Goal: Information Seeking & Learning: Understand process/instructions

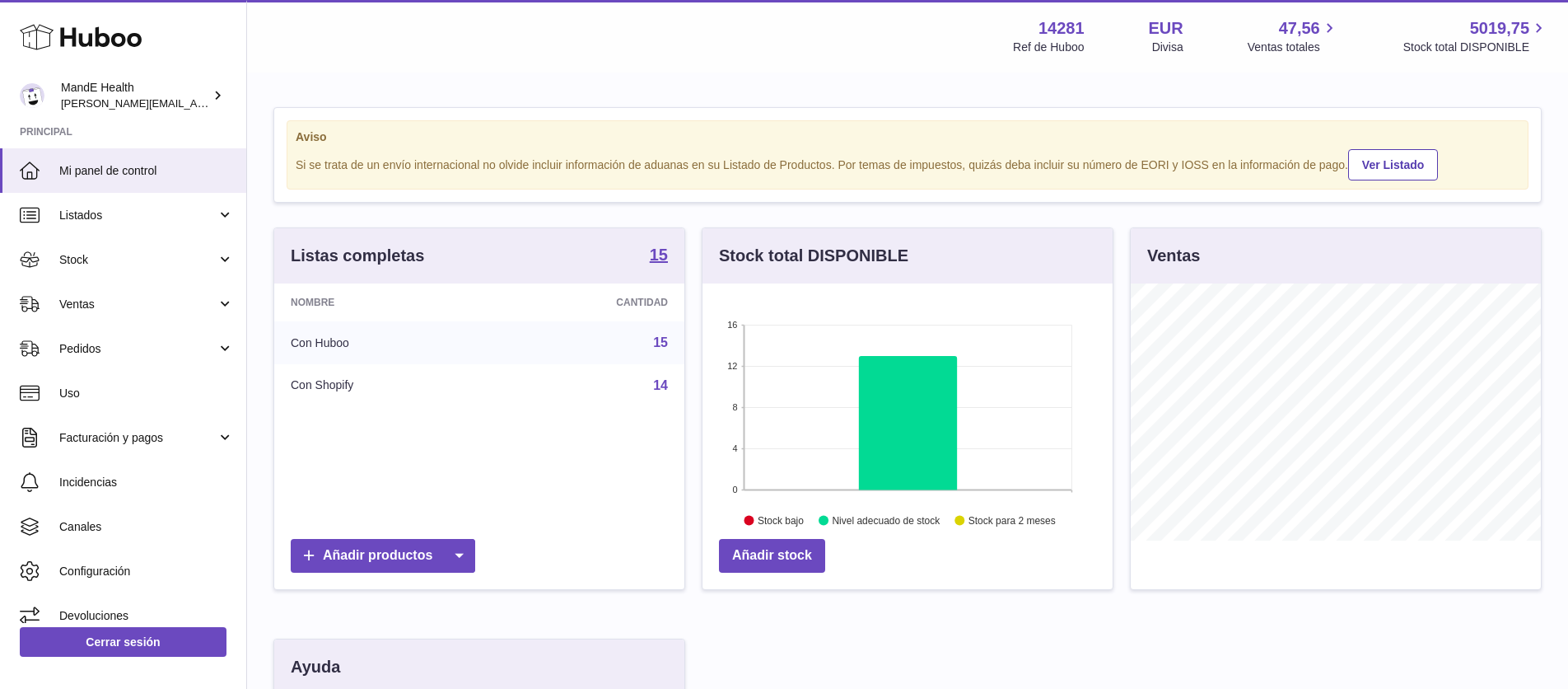
scroll to position [257, 410]
click at [101, 350] on span "Pedidos" at bounding box center [138, 349] width 158 height 15
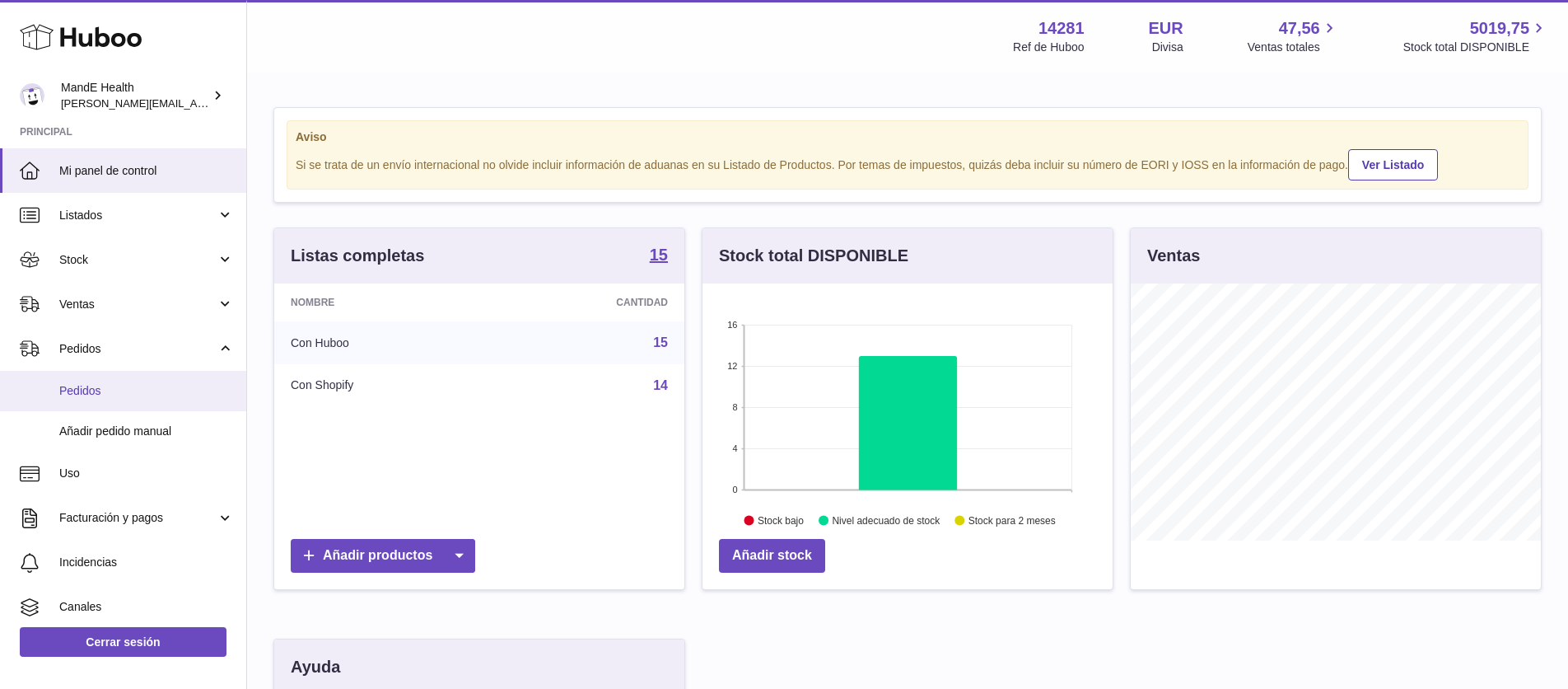
click at [101, 383] on span "Pedidos" at bounding box center [146, 391] width 175 height 15
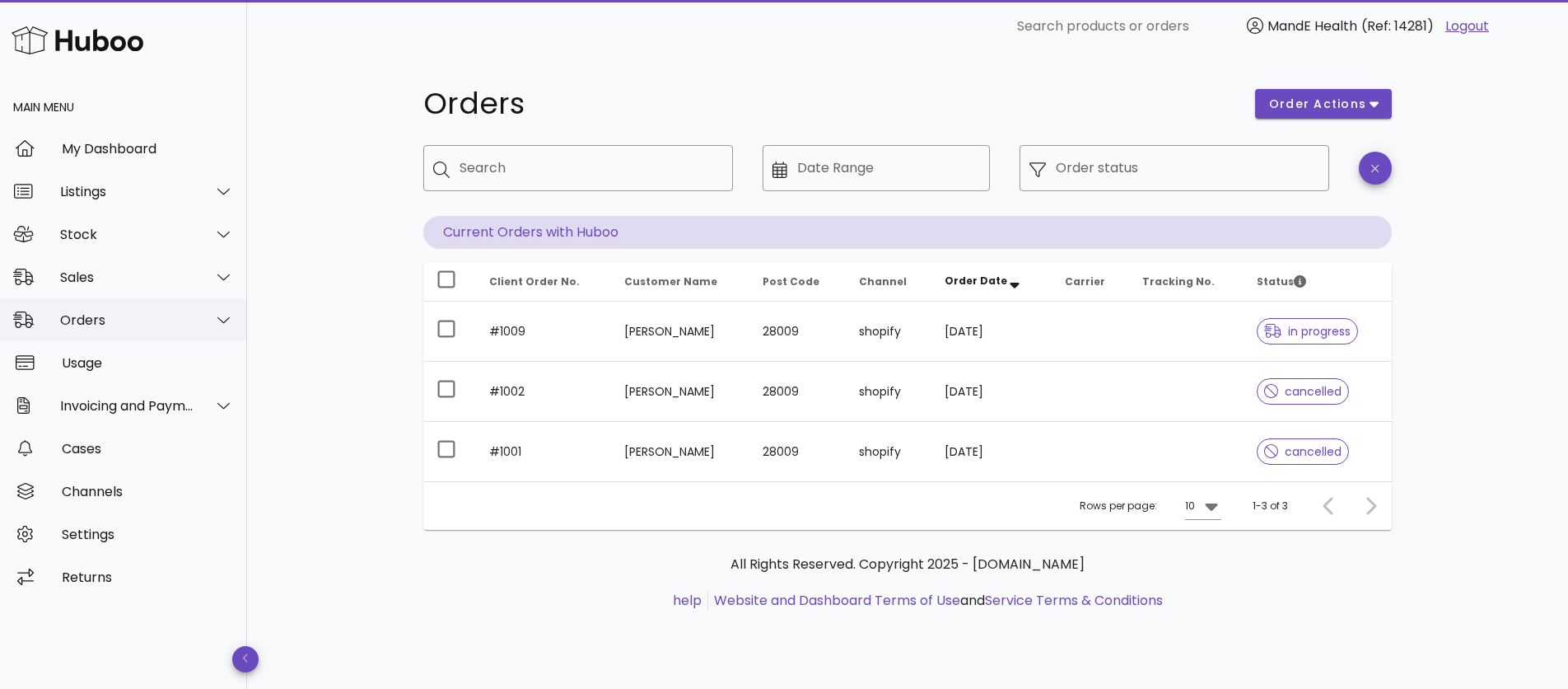
click at [214, 323] on div at bounding box center [224, 319] width 21 height 15
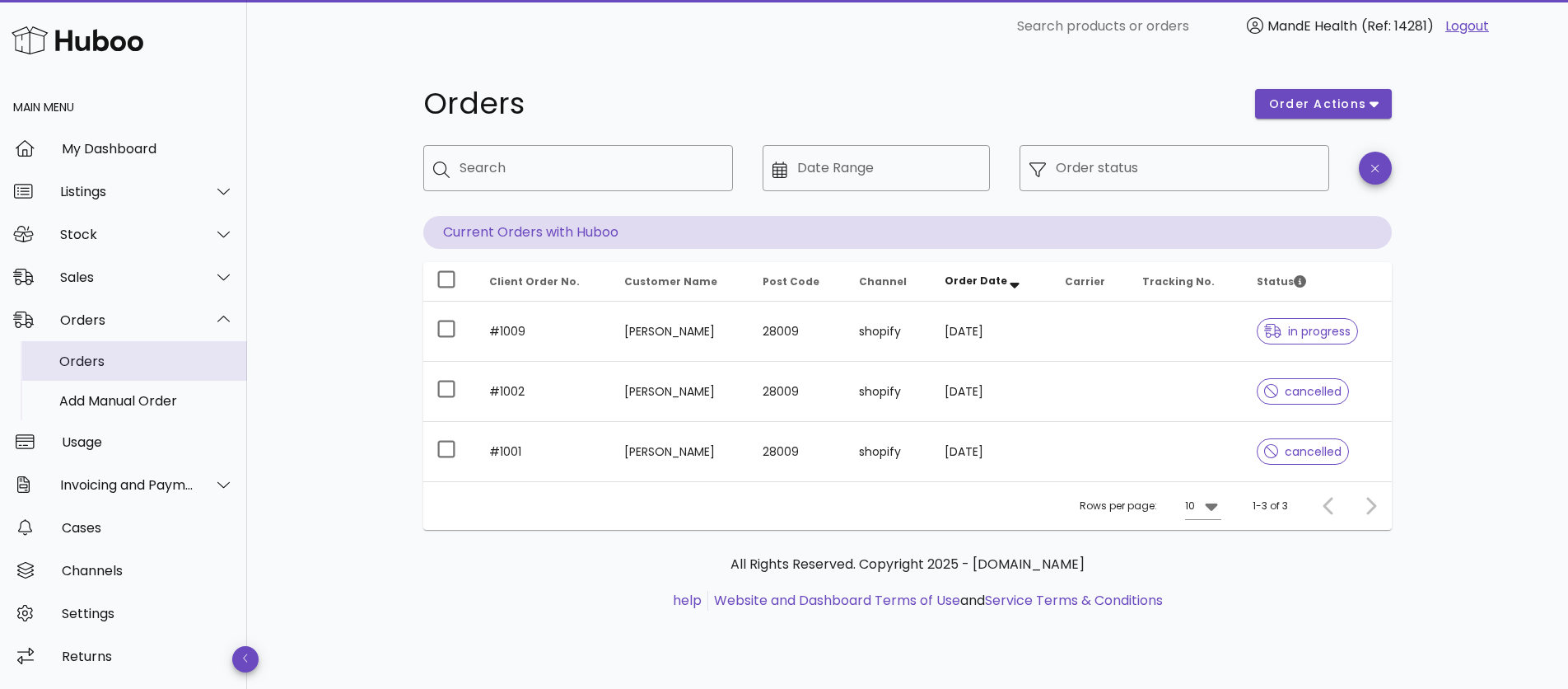
click at [112, 357] on div "Orders" at bounding box center [146, 361] width 175 height 15
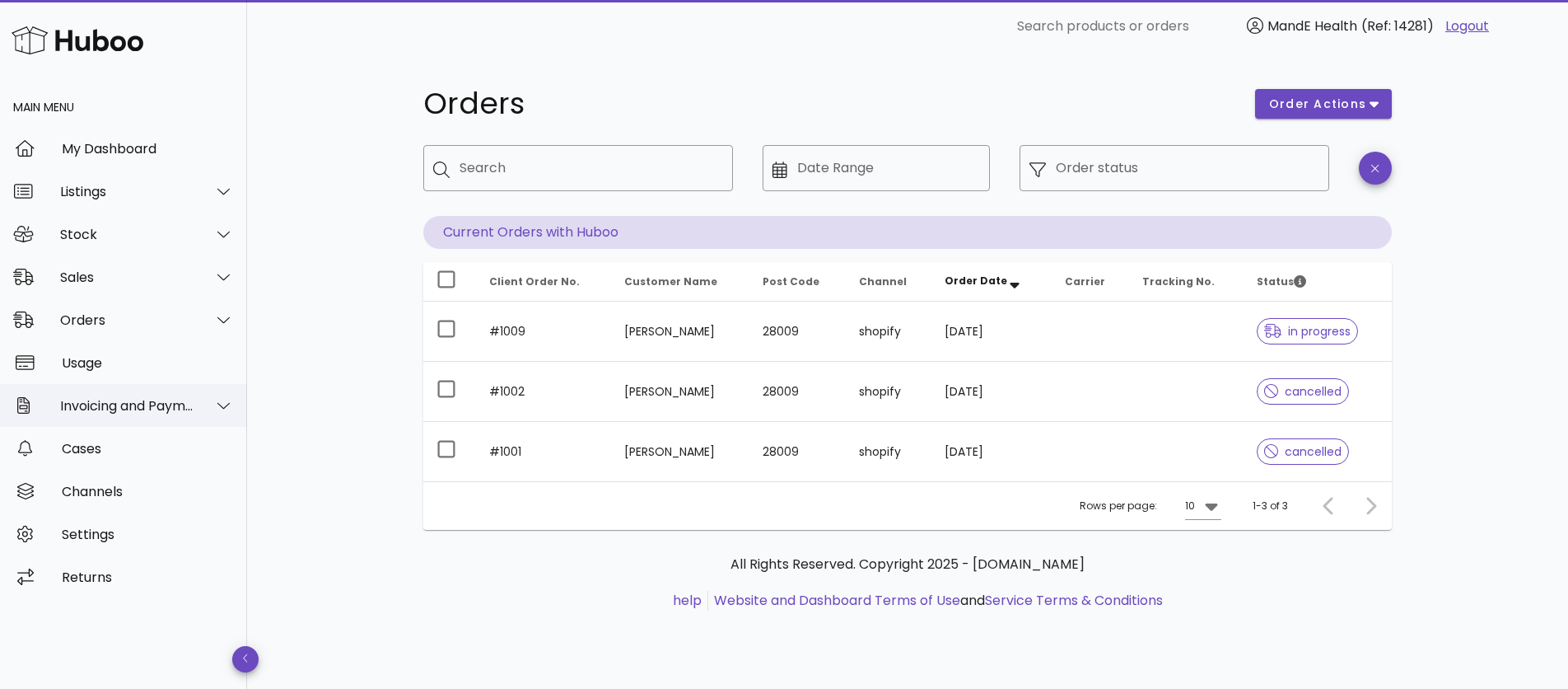
click at [111, 414] on div "Invoicing and Payments" at bounding box center [123, 405] width 247 height 43
click at [108, 269] on div "Sales" at bounding box center [127, 277] width 134 height 15
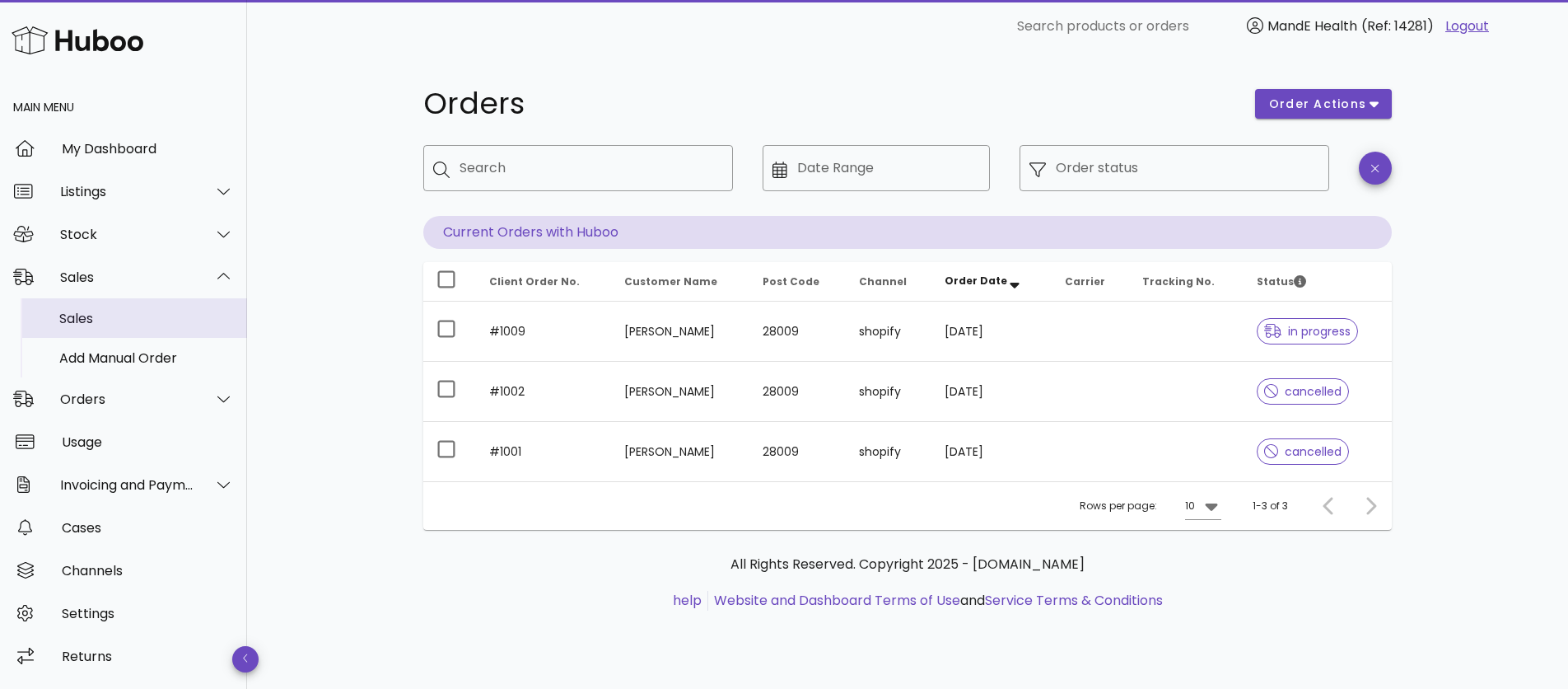
click at [107, 312] on div "Sales" at bounding box center [146, 318] width 175 height 15
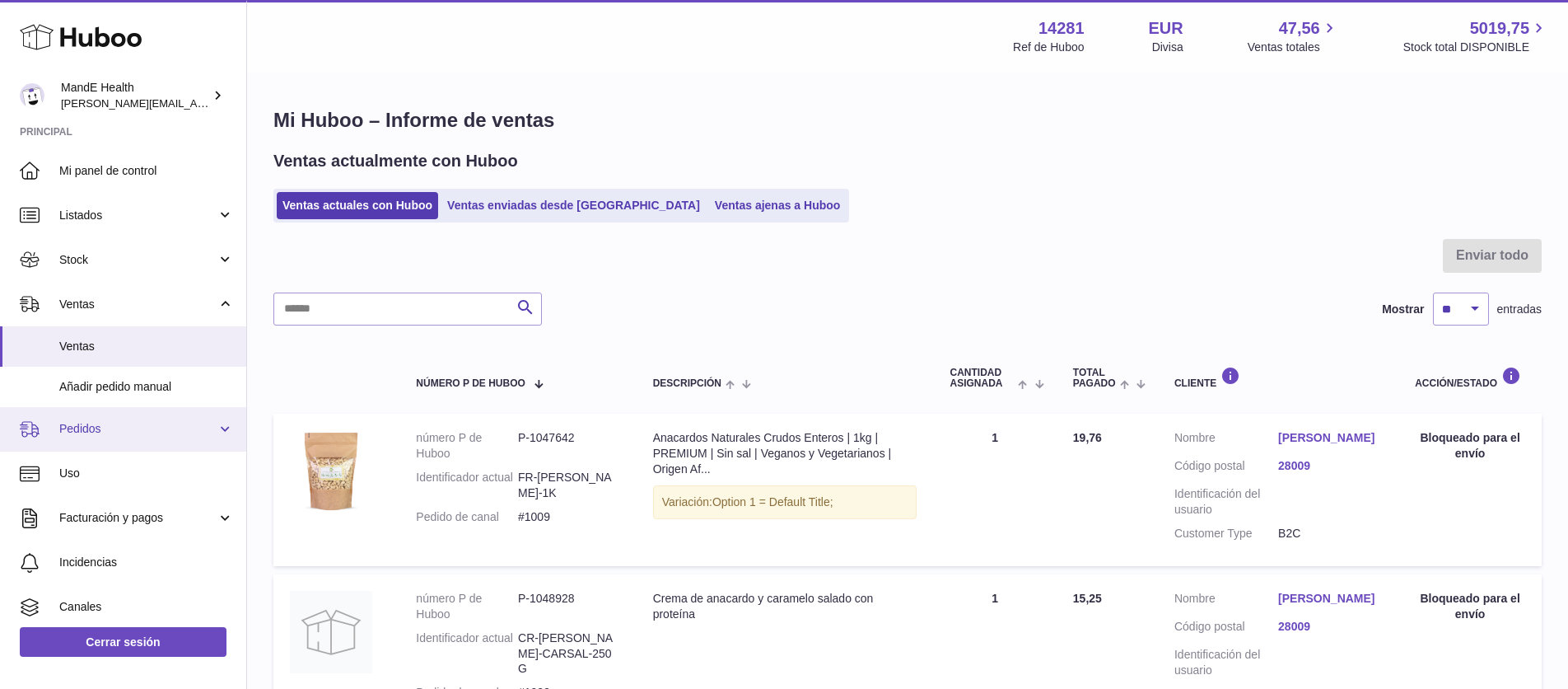
click at [94, 435] on span "Pedidos" at bounding box center [138, 428] width 158 height 15
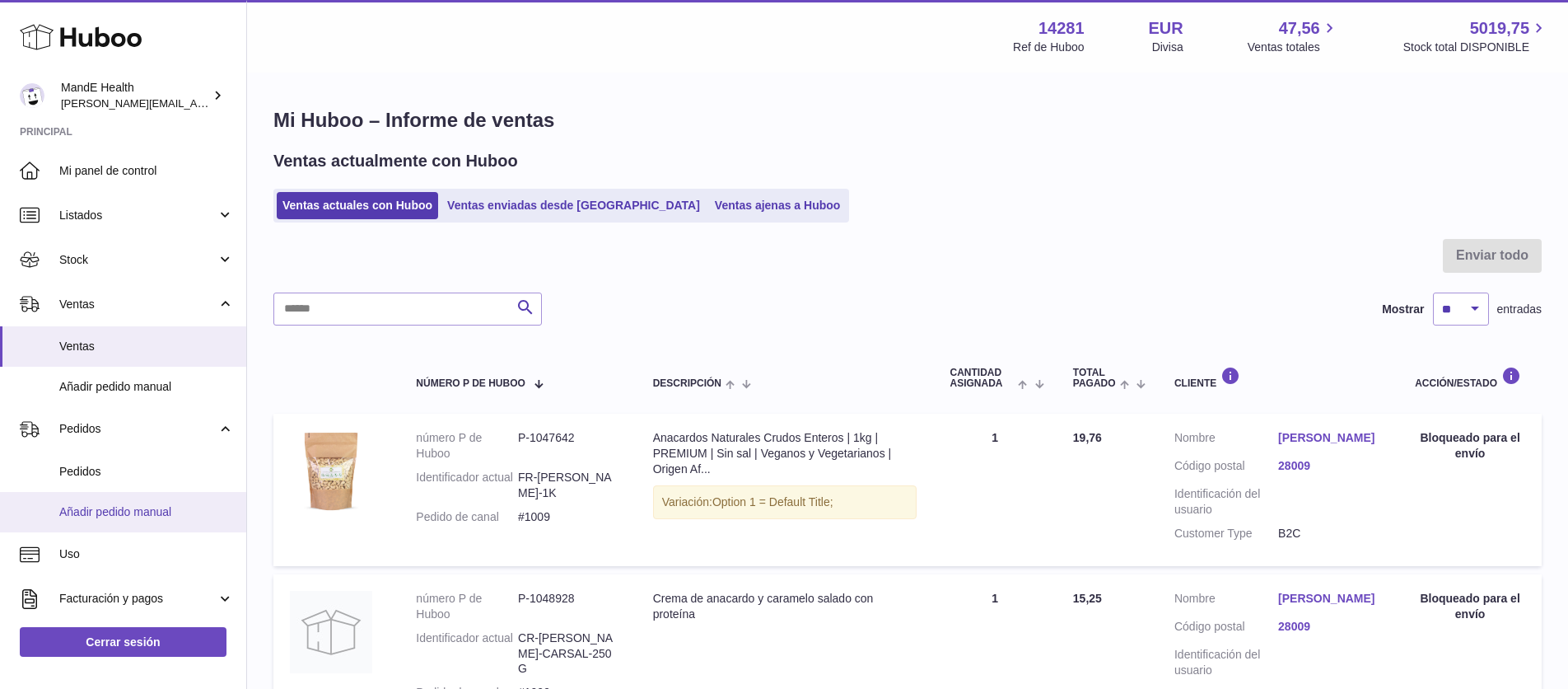
scroll to position [84, 0]
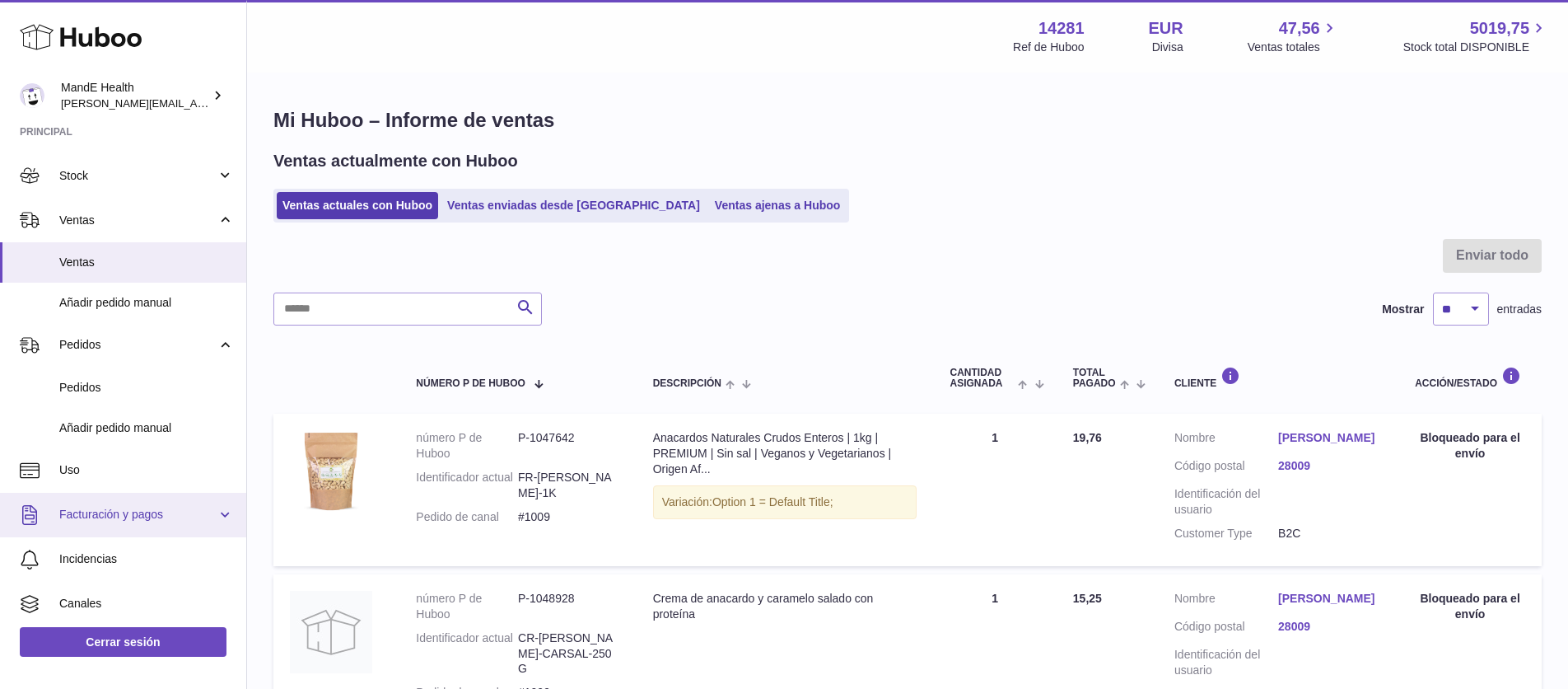
click at [100, 508] on span "Facturación y pagos" at bounding box center [138, 514] width 158 height 15
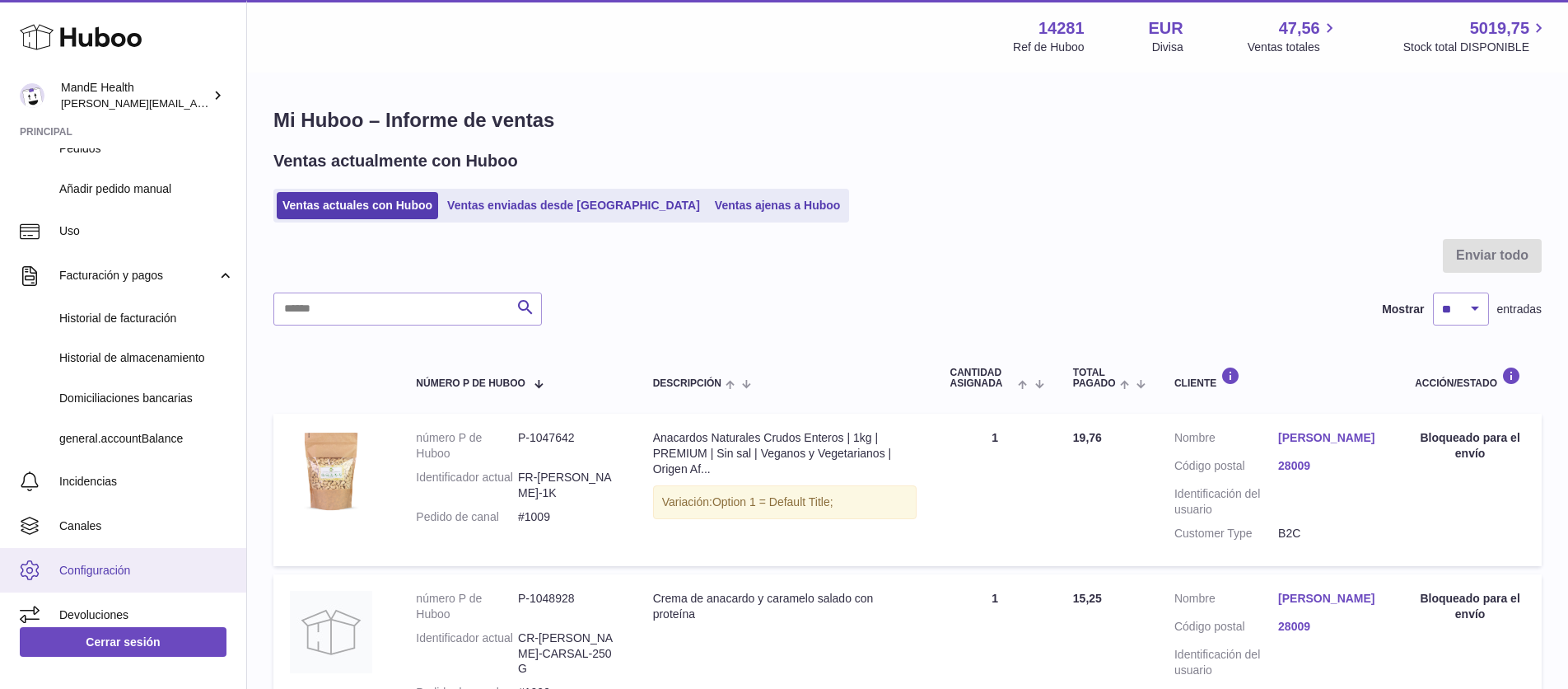
scroll to position [321, 0]
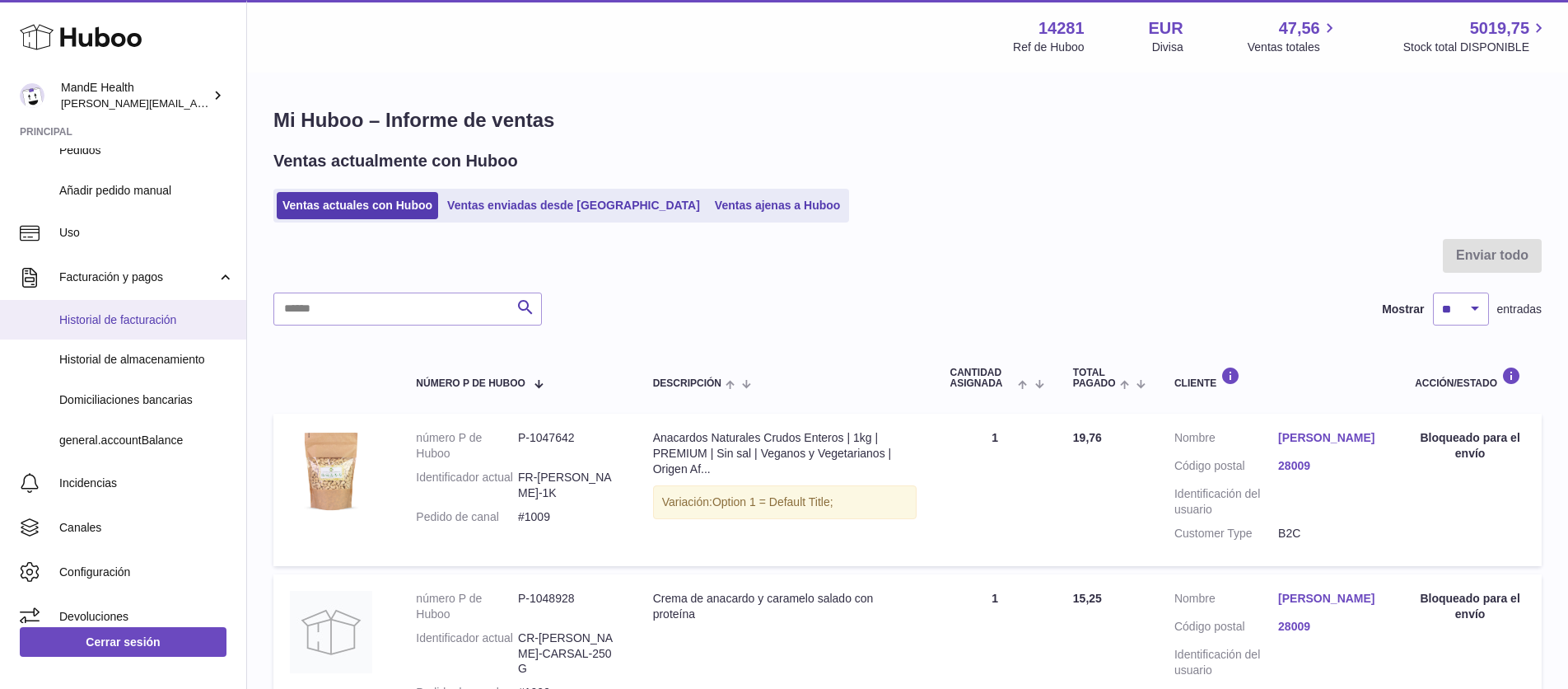
click at [121, 324] on span "Historial de facturación" at bounding box center [146, 320] width 175 height 15
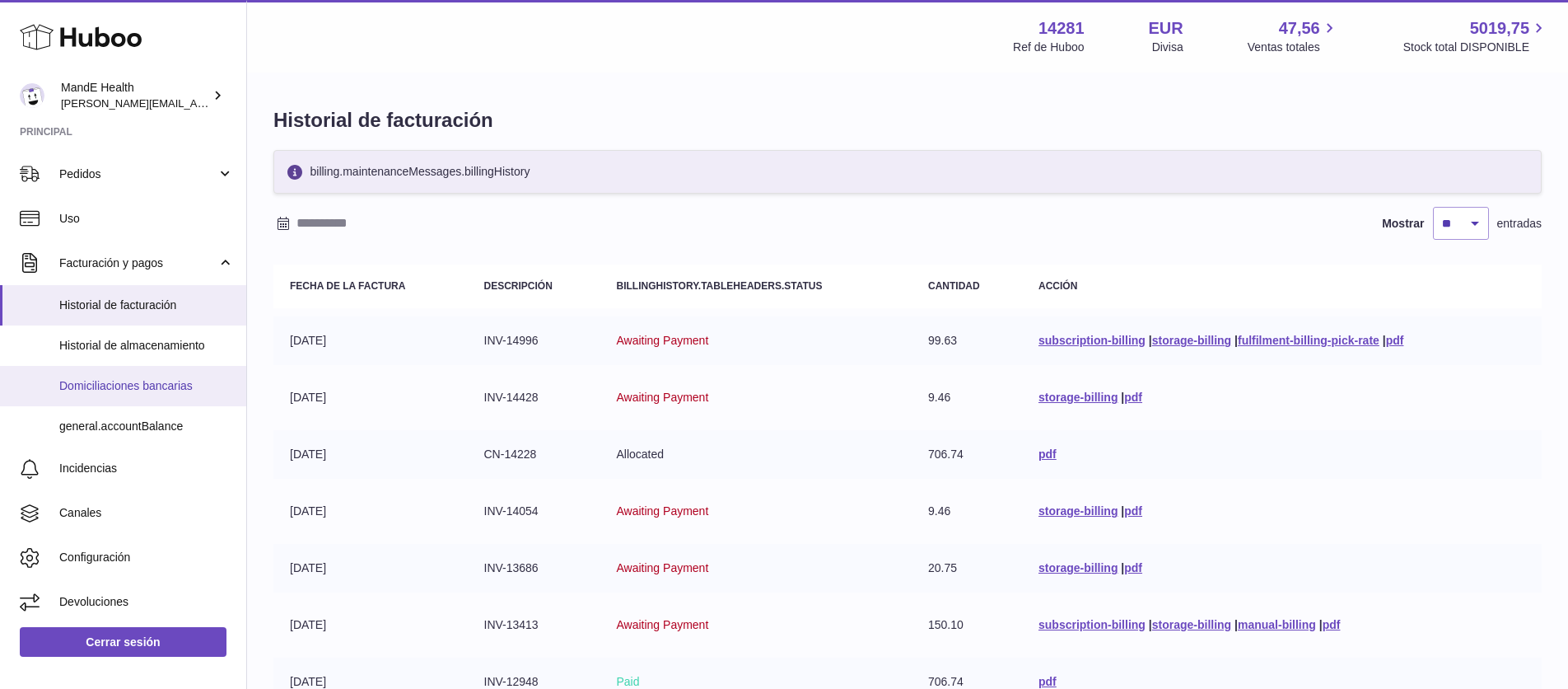
scroll to position [177, 0]
click at [125, 341] on span "Historial de almacenamiento" at bounding box center [146, 344] width 175 height 15
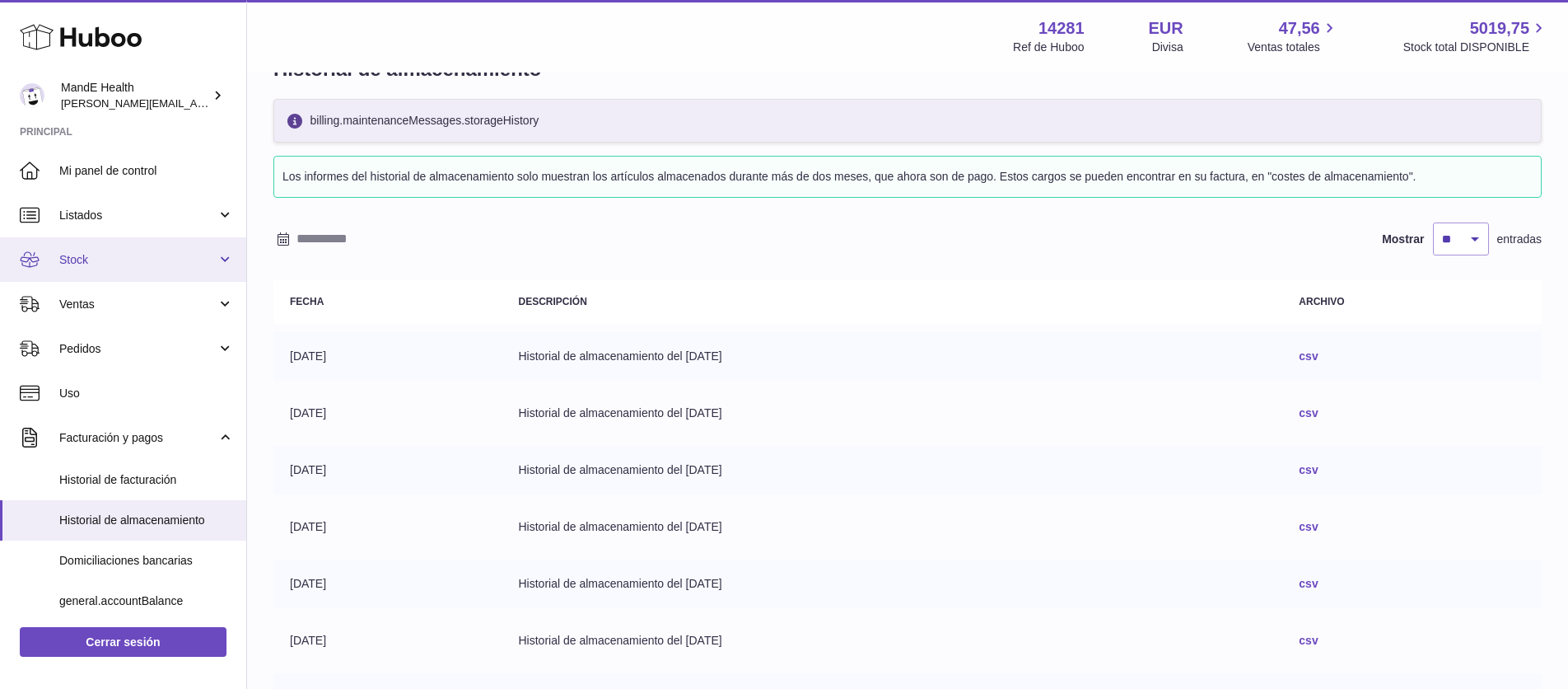
scroll to position [50, 0]
click at [111, 219] on span "Listados" at bounding box center [138, 215] width 158 height 15
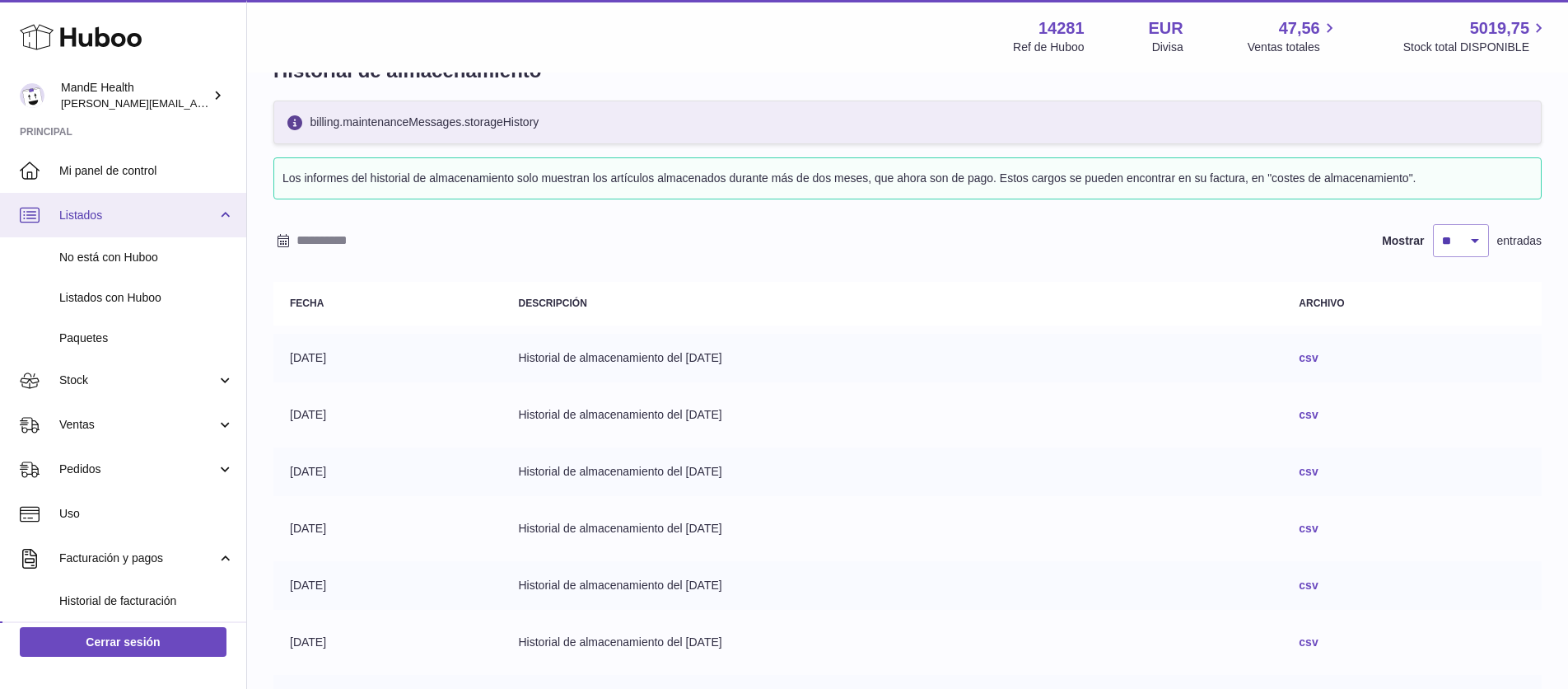
click at [111, 219] on span "Listados" at bounding box center [138, 215] width 158 height 15
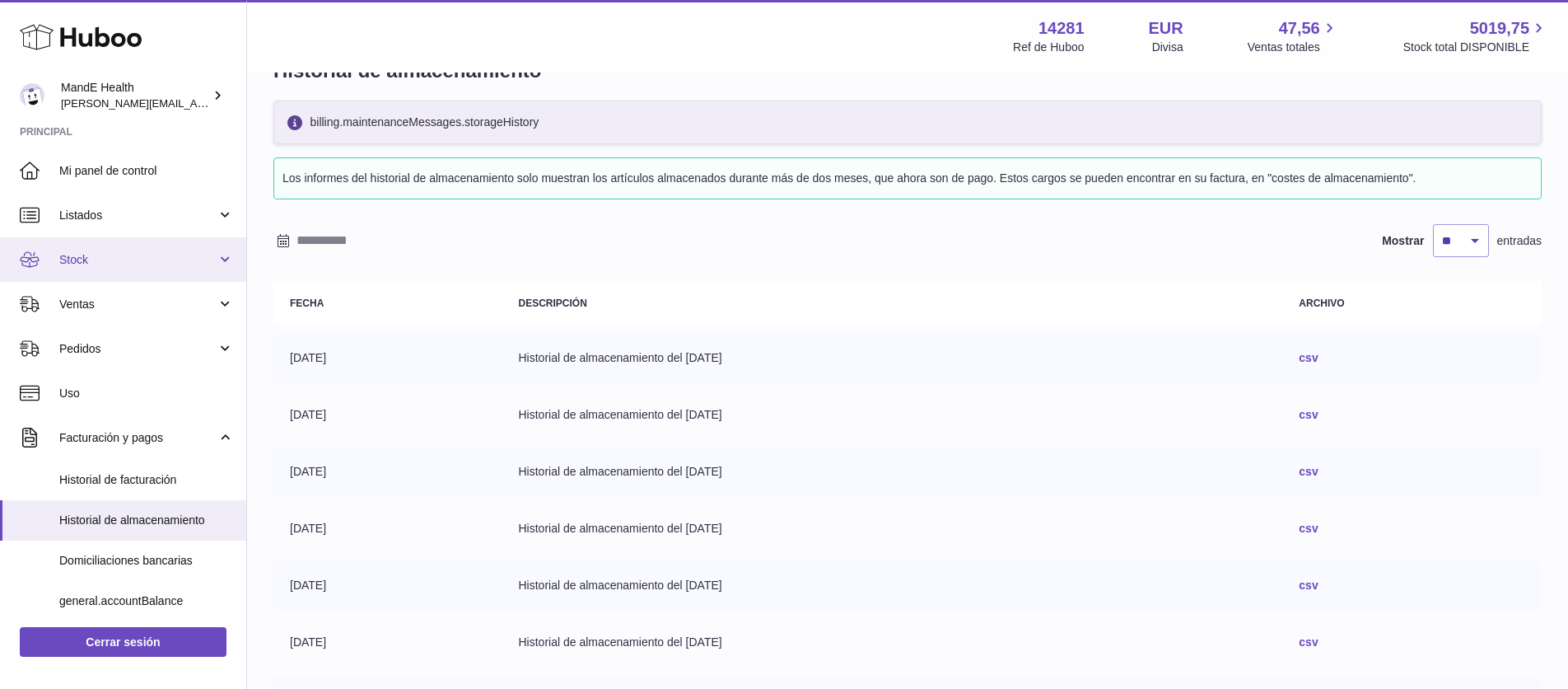
click at [96, 262] on span "Stock" at bounding box center [138, 260] width 158 height 15
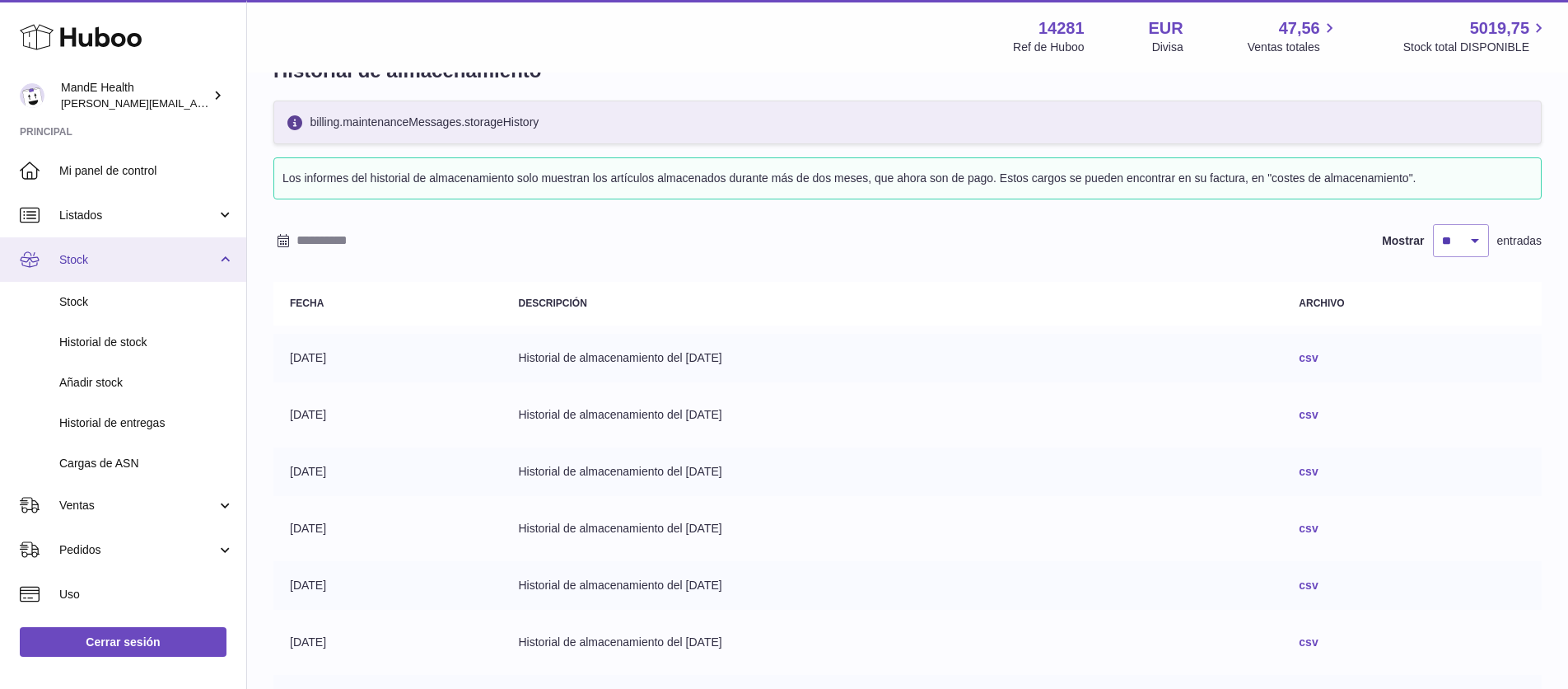
click at [105, 263] on span "Stock" at bounding box center [138, 260] width 158 height 15
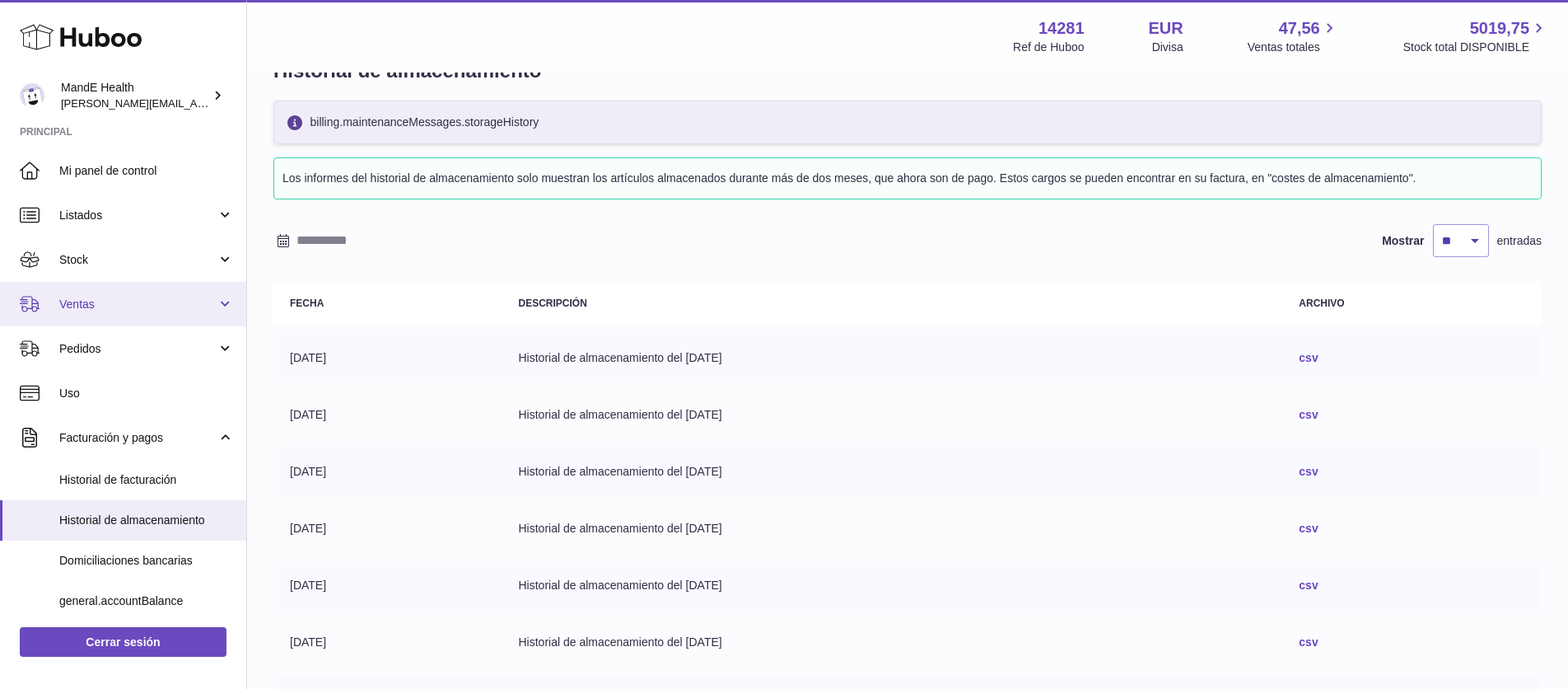
click at [98, 300] on span "Ventas" at bounding box center [138, 304] width 158 height 15
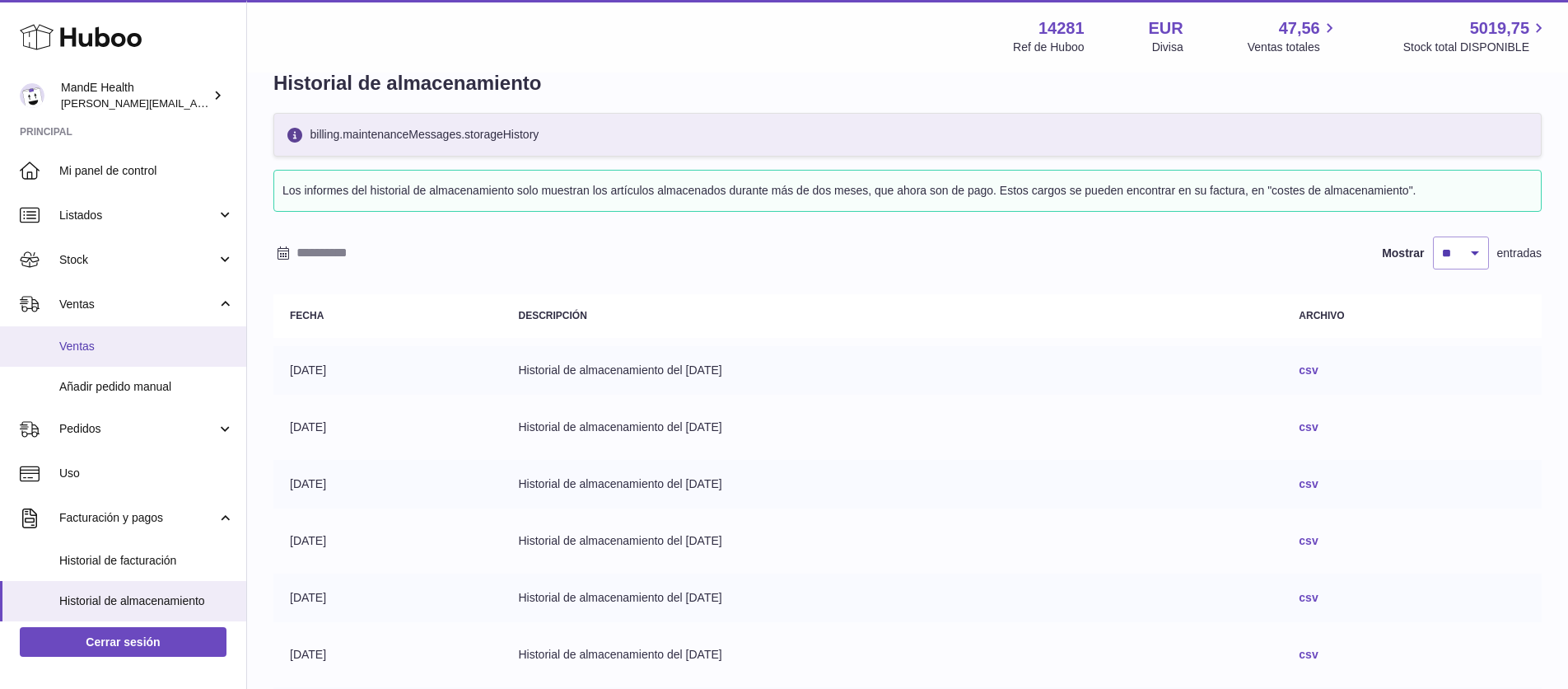
scroll to position [36, 0]
click at [91, 341] on span "Ventas" at bounding box center [146, 346] width 175 height 15
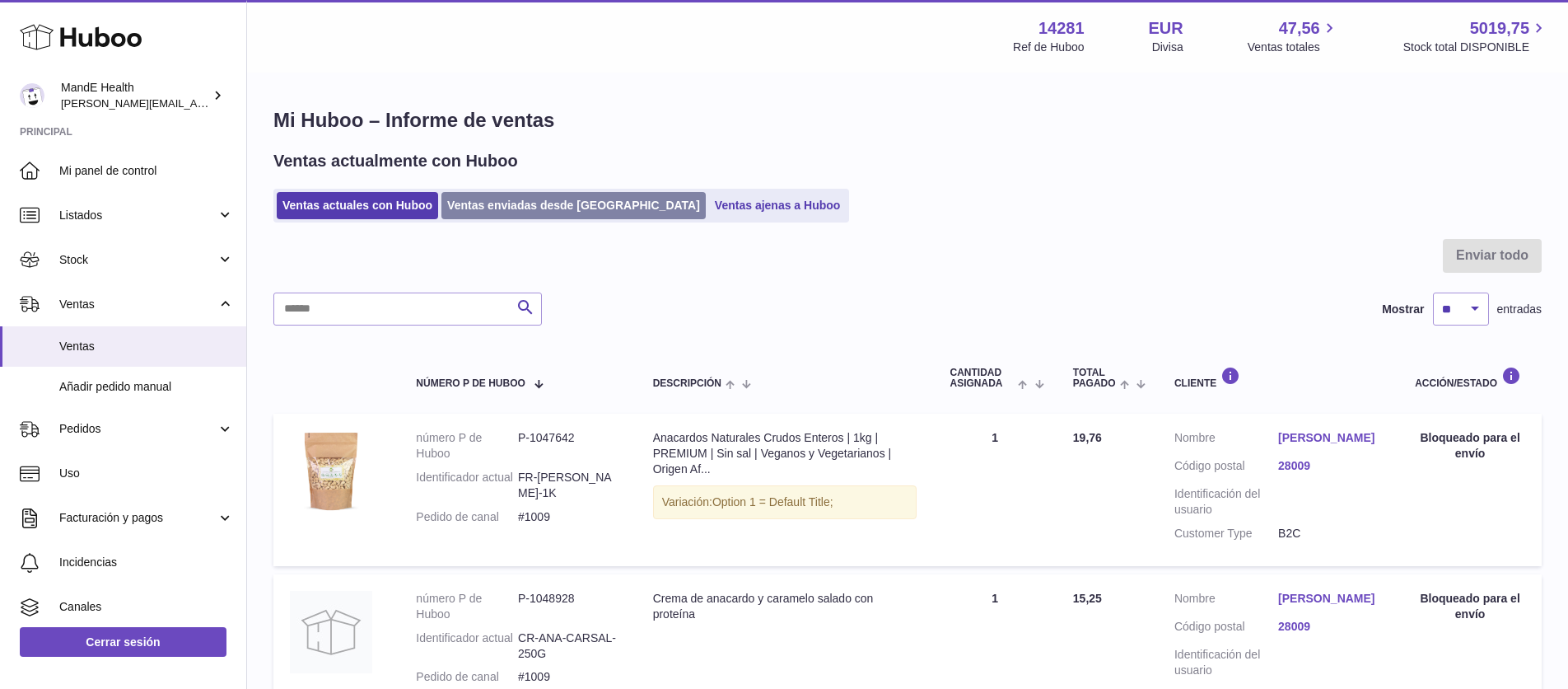
click at [563, 198] on link "Ventas enviadas desde [GEOGRAPHIC_DATA]" at bounding box center [573, 206] width 265 height 27
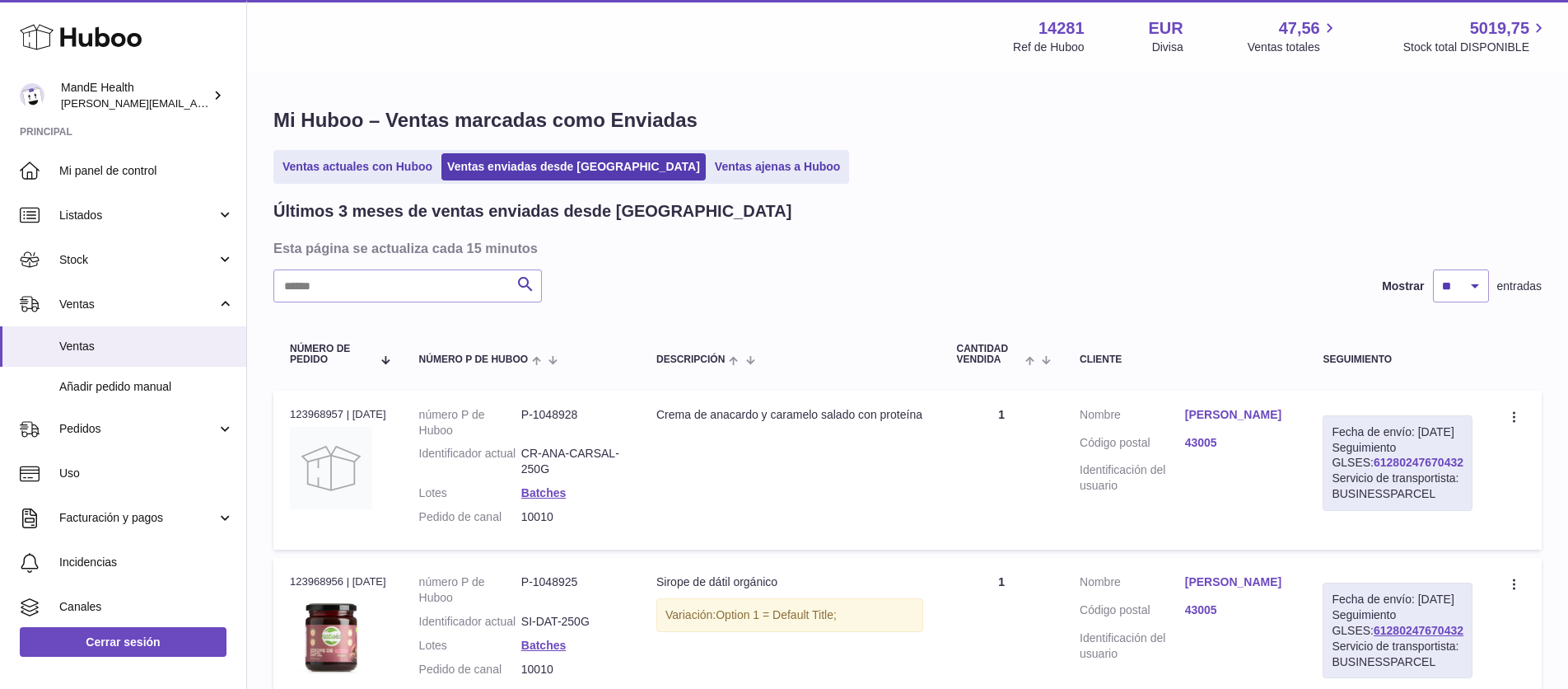
click at [1374, 469] on link "61280247670432" at bounding box center [1418, 462] width 90 height 13
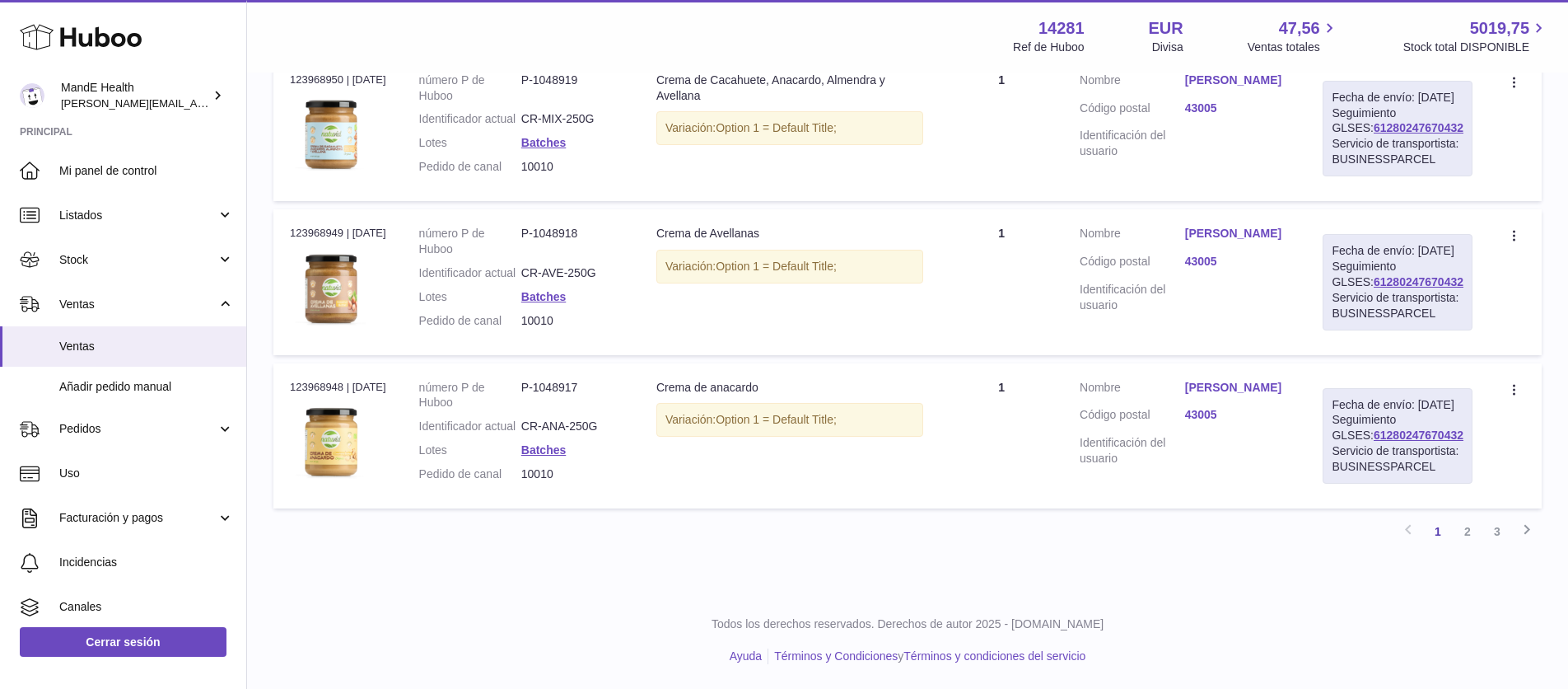
scroll to position [1722, 0]
click at [1456, 529] on link "2" at bounding box center [1467, 531] width 30 height 30
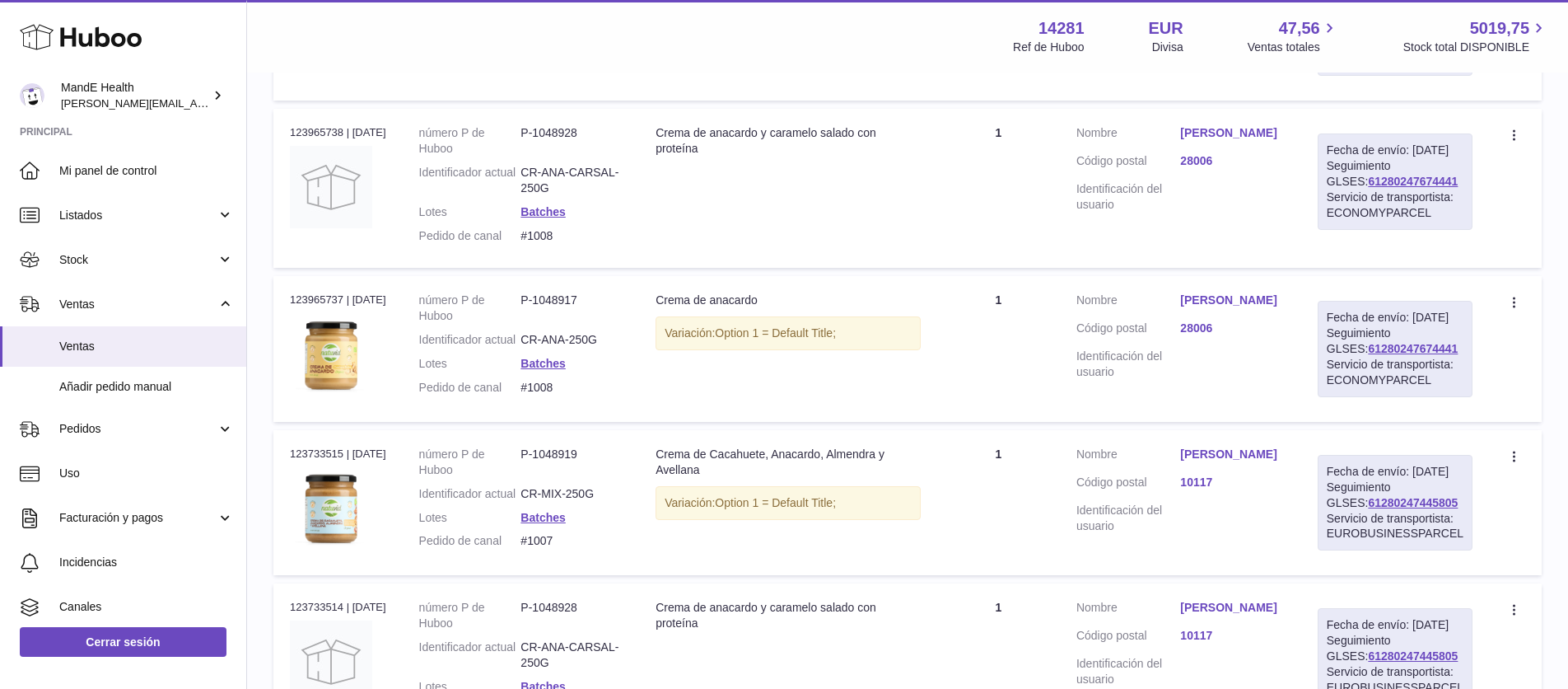
scroll to position [469, 0]
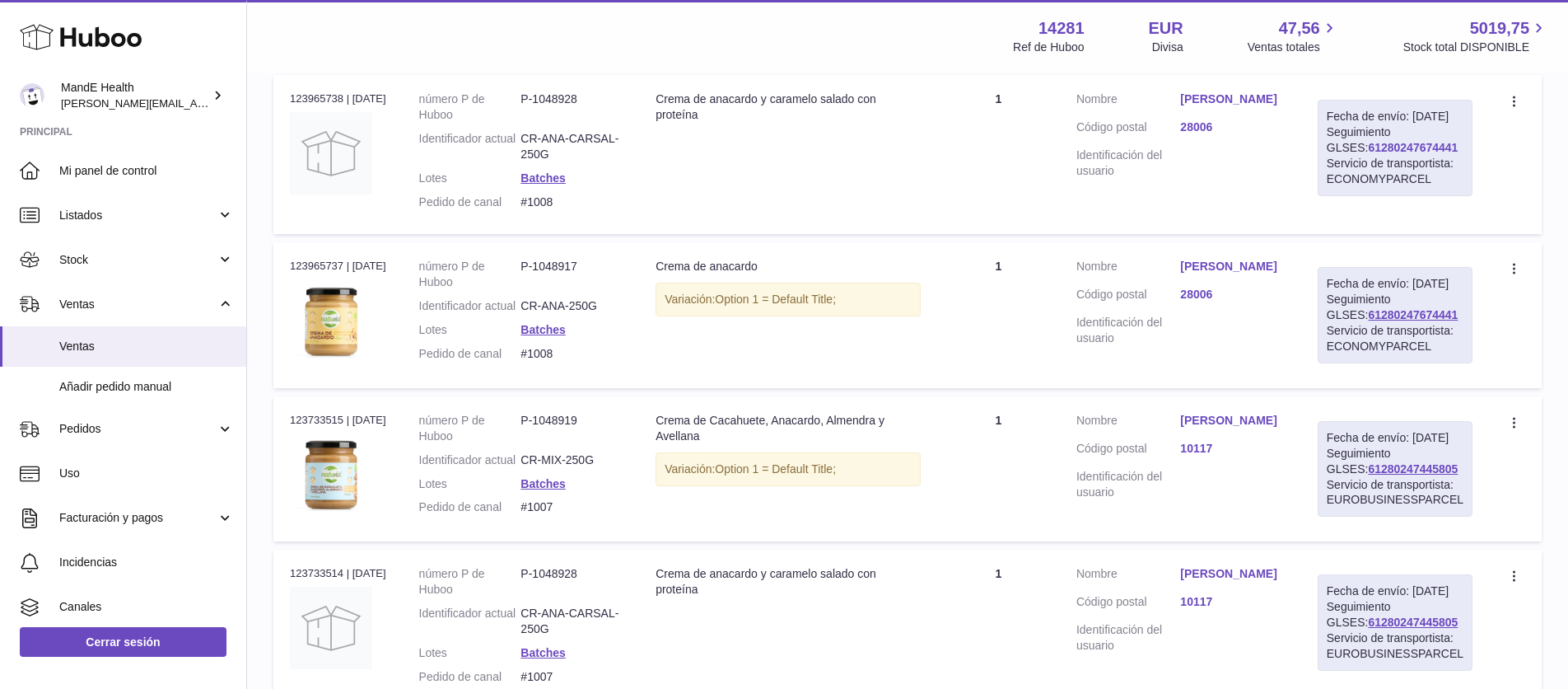
click at [1386, 154] on link "61280247674441" at bounding box center [1412, 147] width 90 height 13
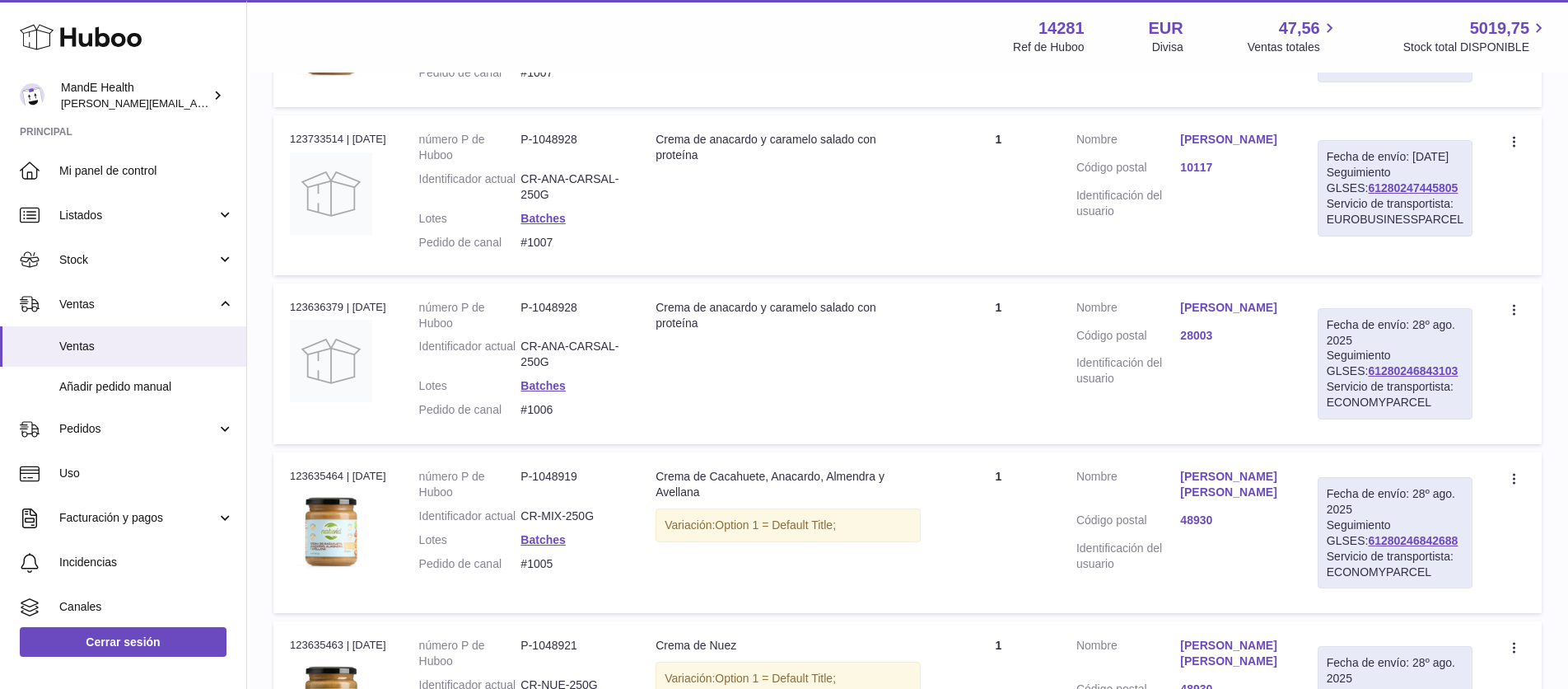
scroll to position [906, 0]
click at [1368, 192] on link "61280247445805" at bounding box center [1412, 185] width 90 height 13
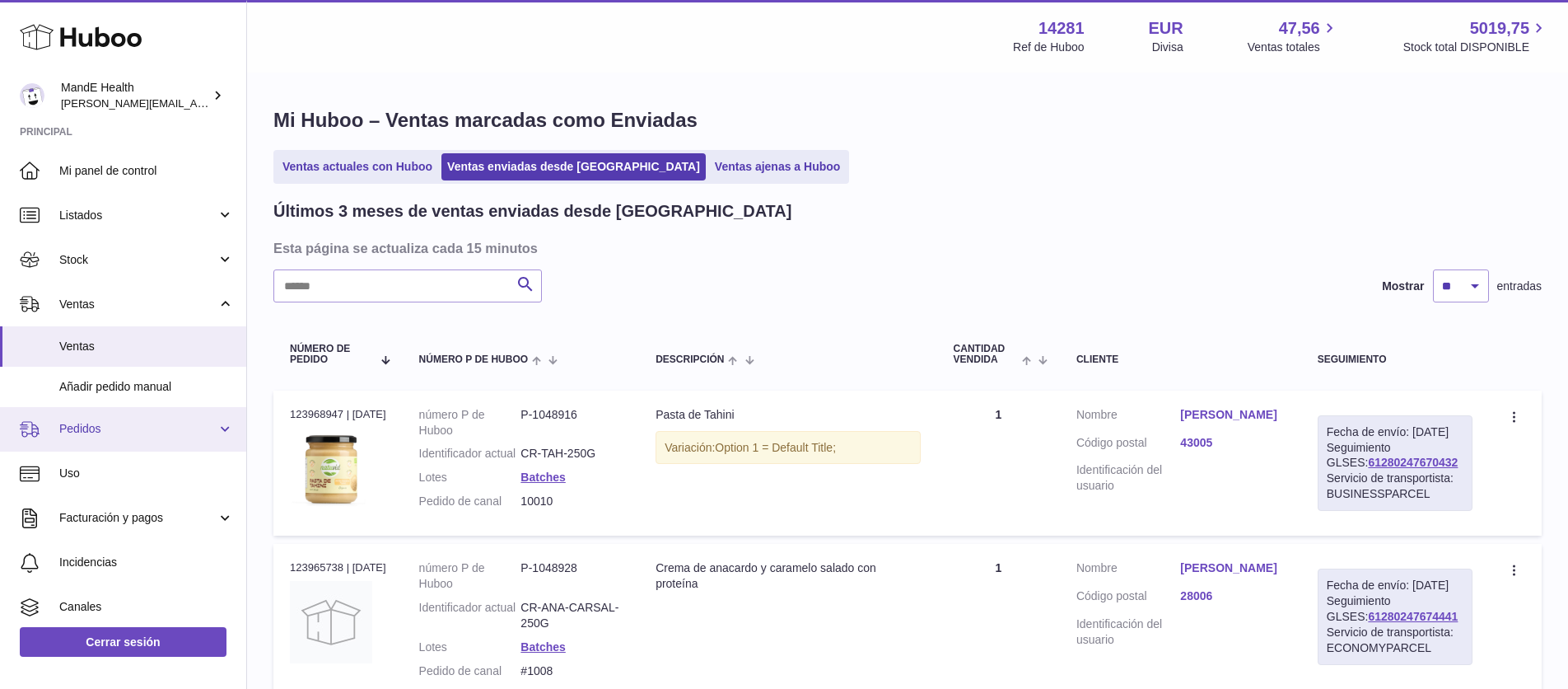
click at [139, 424] on span "Pedidos" at bounding box center [138, 428] width 158 height 15
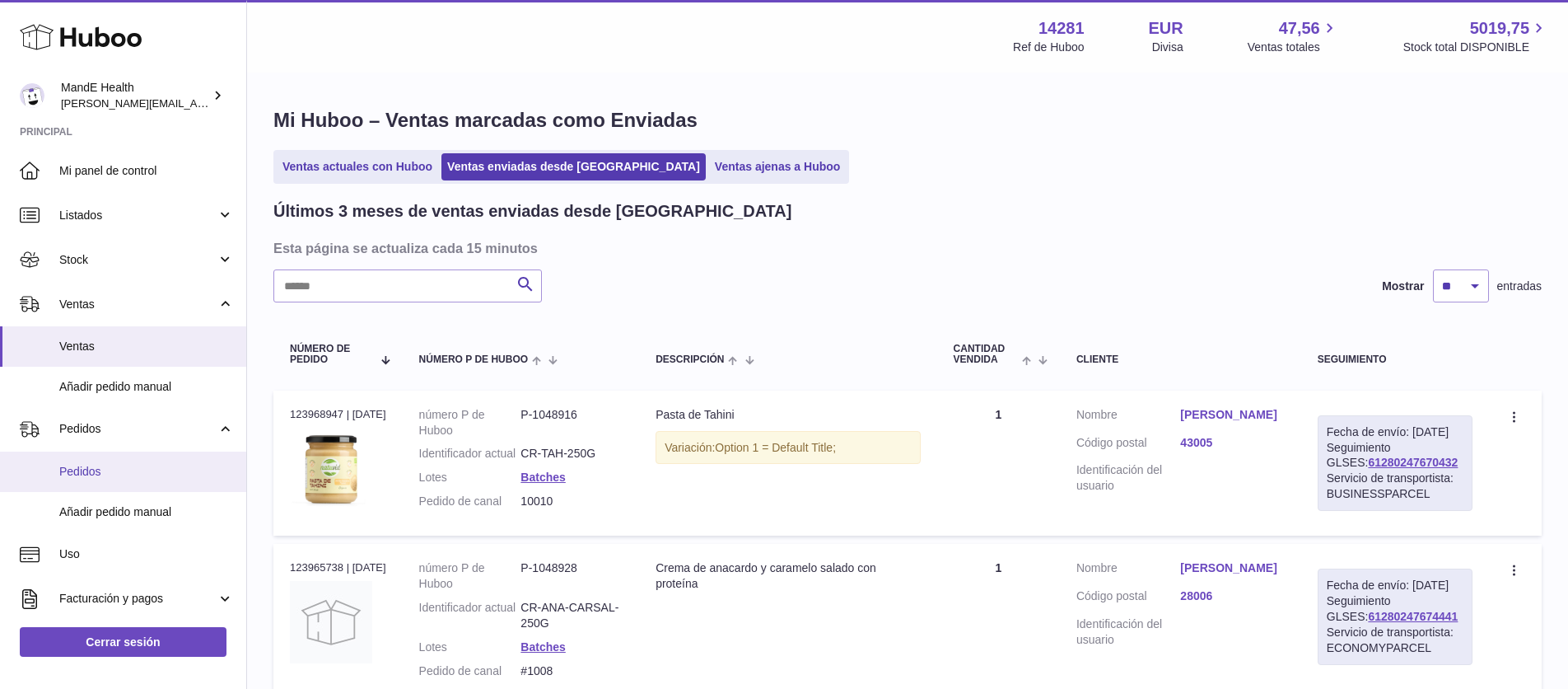
click at [120, 467] on span "Pedidos" at bounding box center [146, 471] width 175 height 15
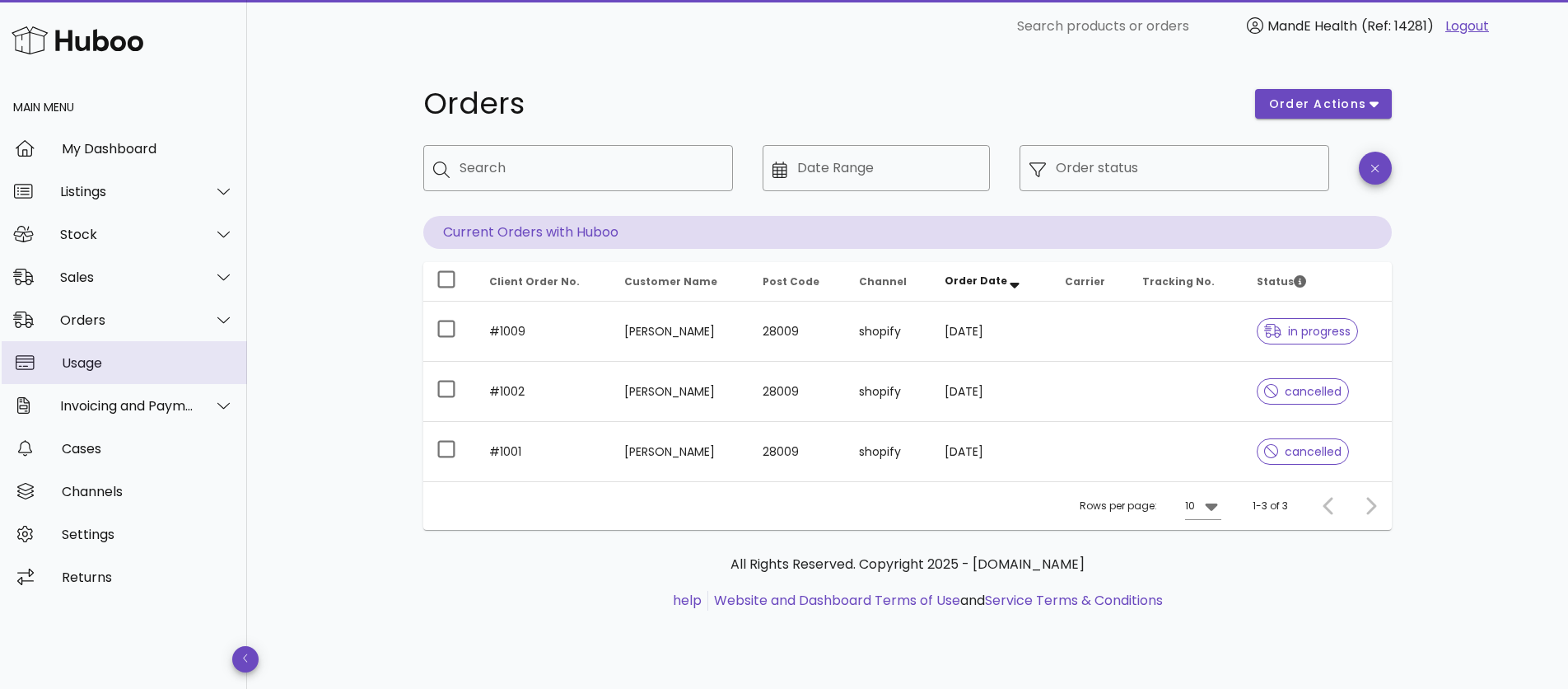
click at [93, 370] on div "Usage" at bounding box center [147, 362] width 172 height 15
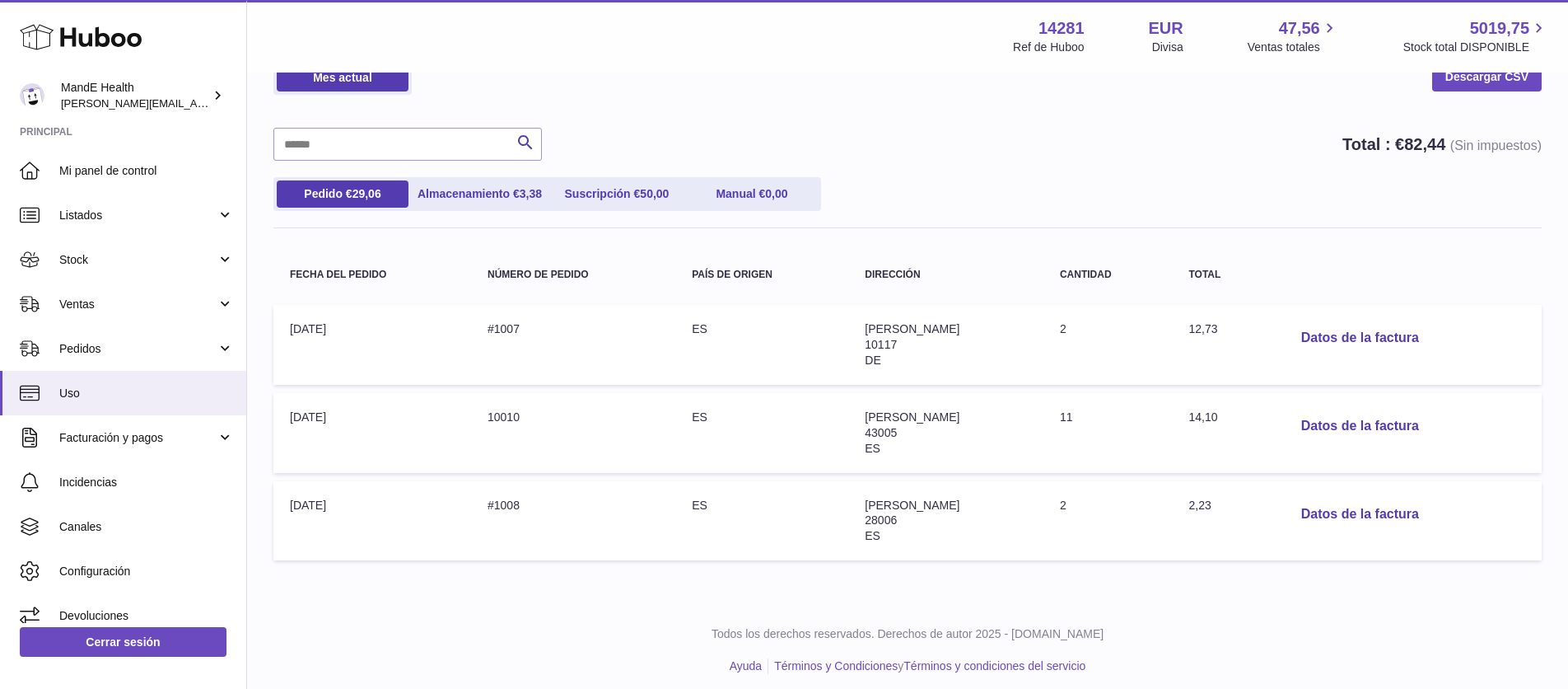
scroll to position [99, 0]
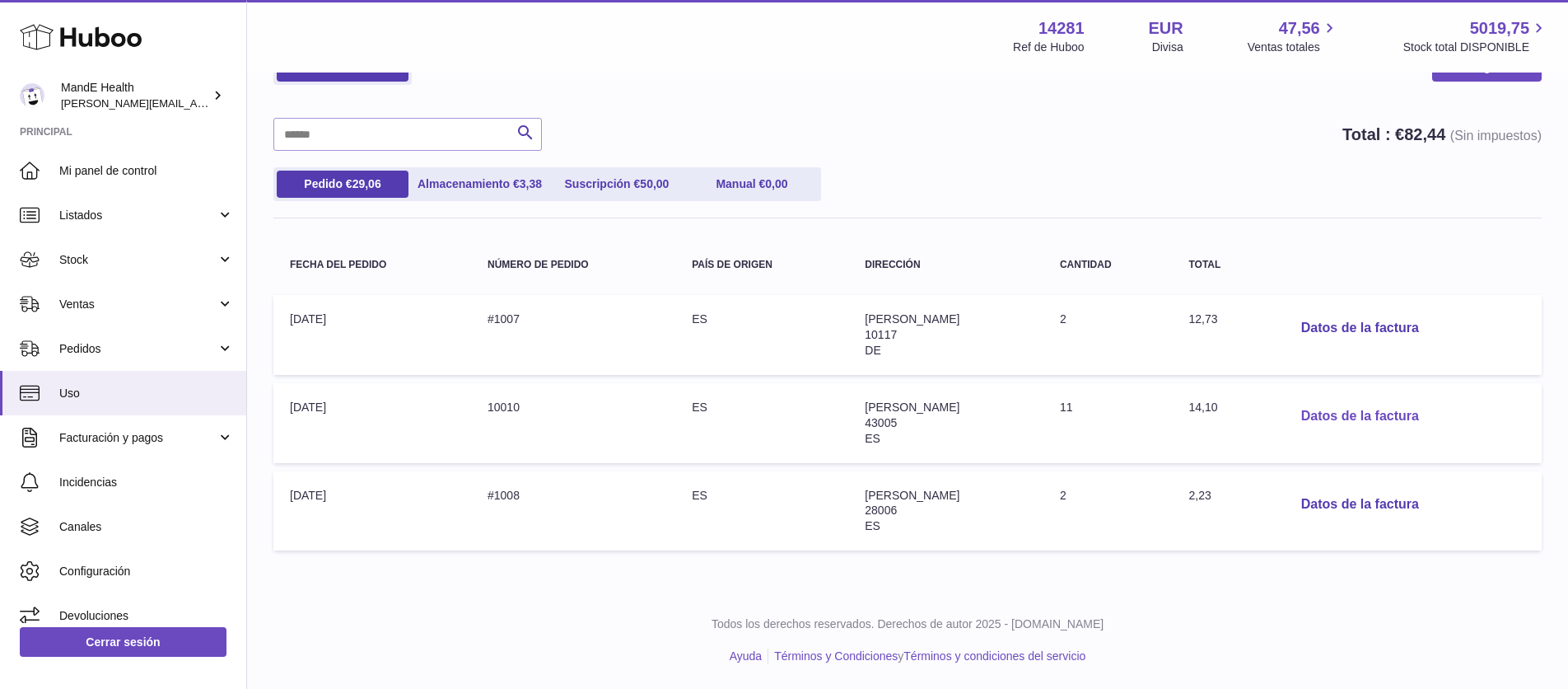
click at [1374, 413] on button "Datos de la factura" at bounding box center [1360, 416] width 144 height 33
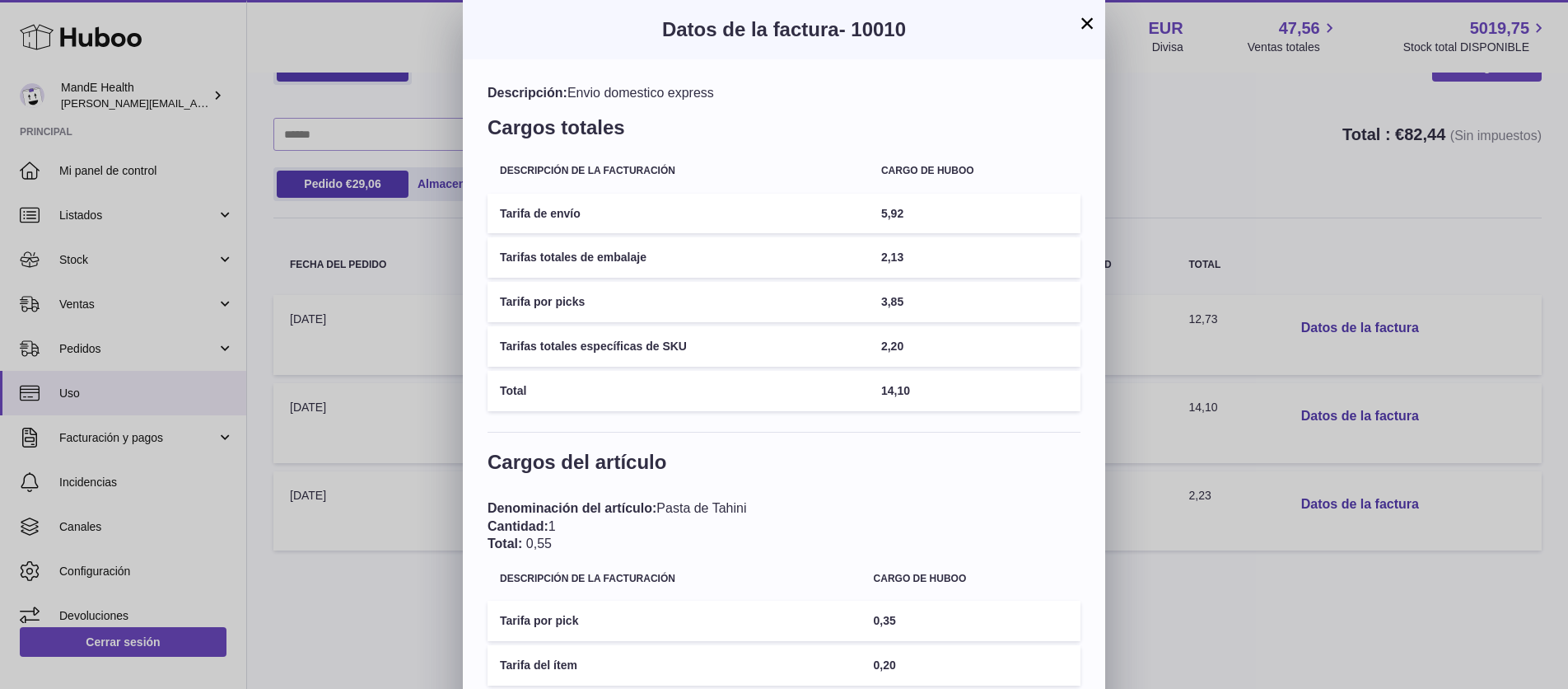
click at [796, 301] on td "Tarifa por picks" at bounding box center [677, 302] width 381 height 40
click at [535, 292] on td "Tarifa por picks" at bounding box center [677, 302] width 381 height 40
click at [534, 300] on td "Tarifa por picks" at bounding box center [677, 302] width 381 height 40
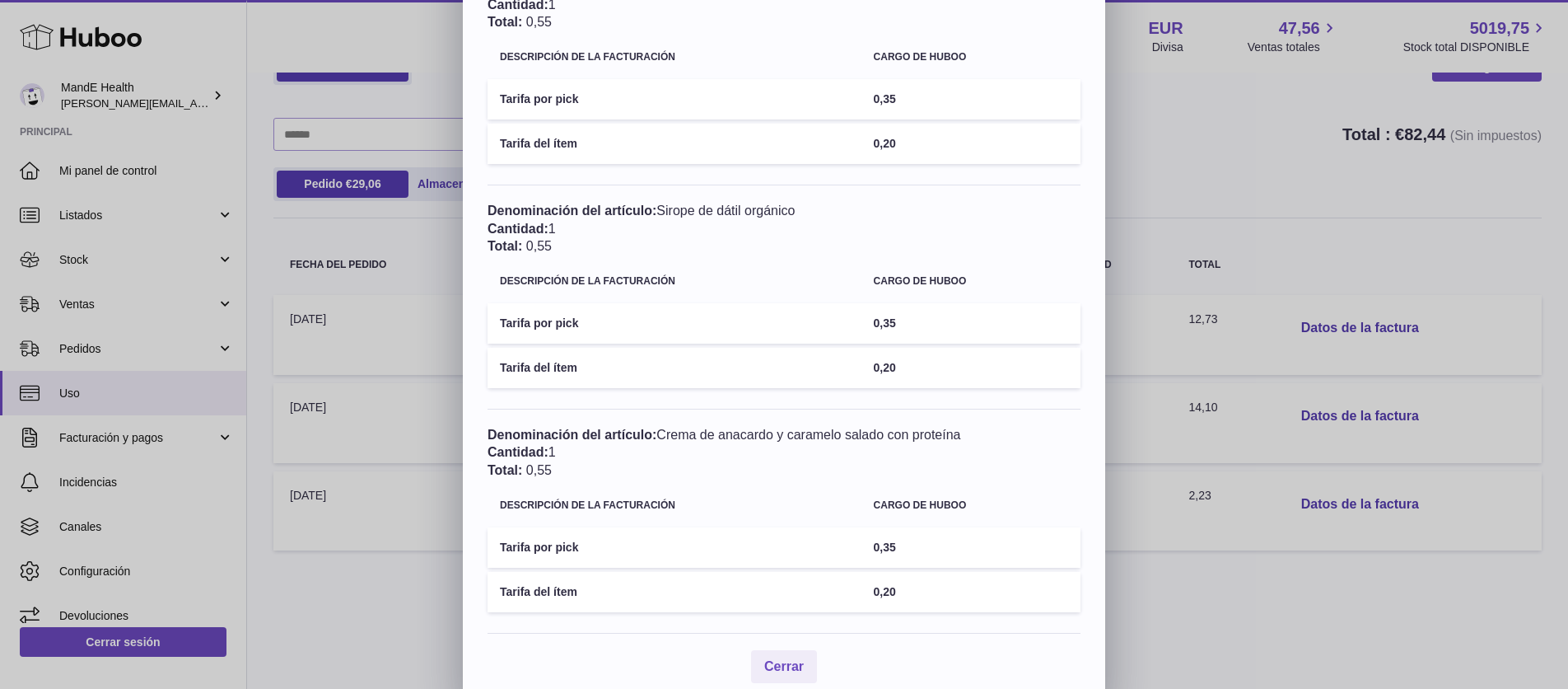
scroll to position [2334, 0]
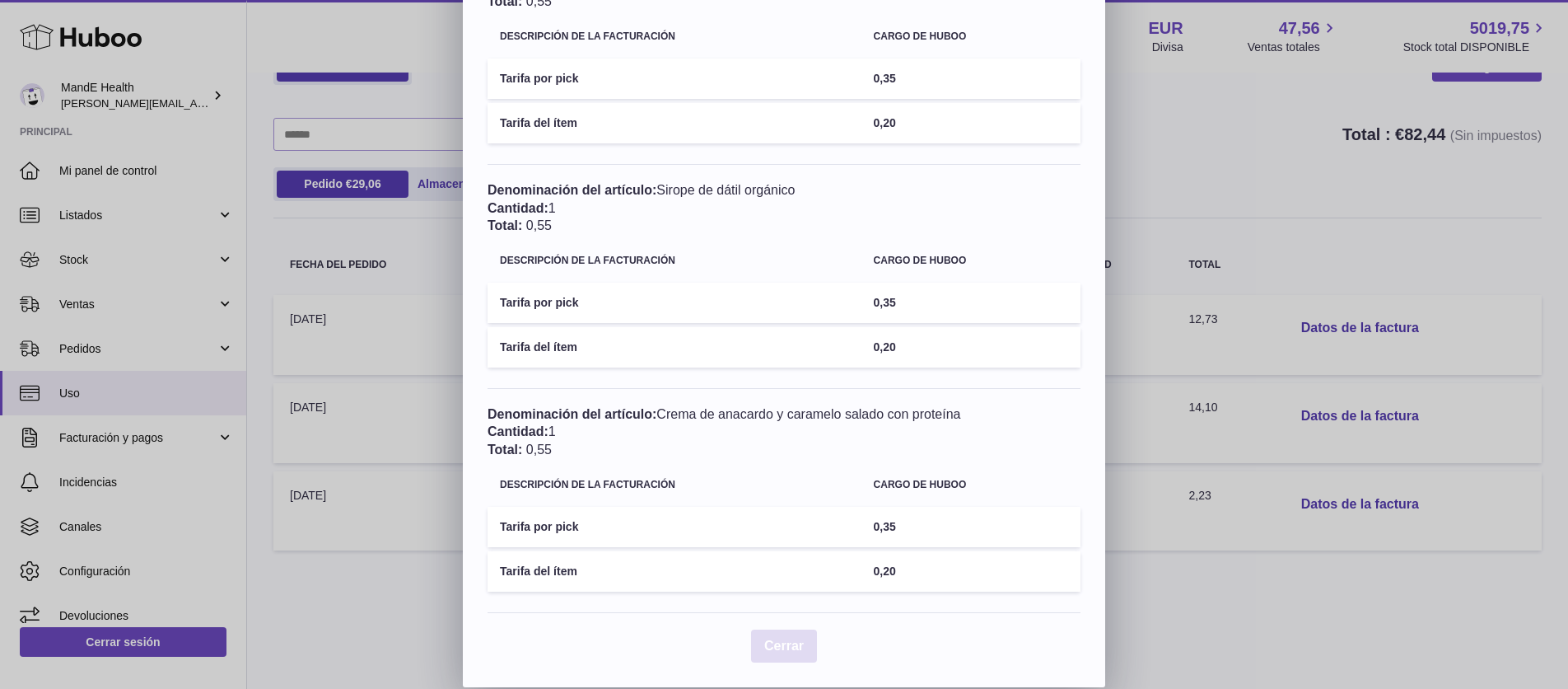
click at [785, 650] on span "Cerrar" at bounding box center [784, 645] width 39 height 14
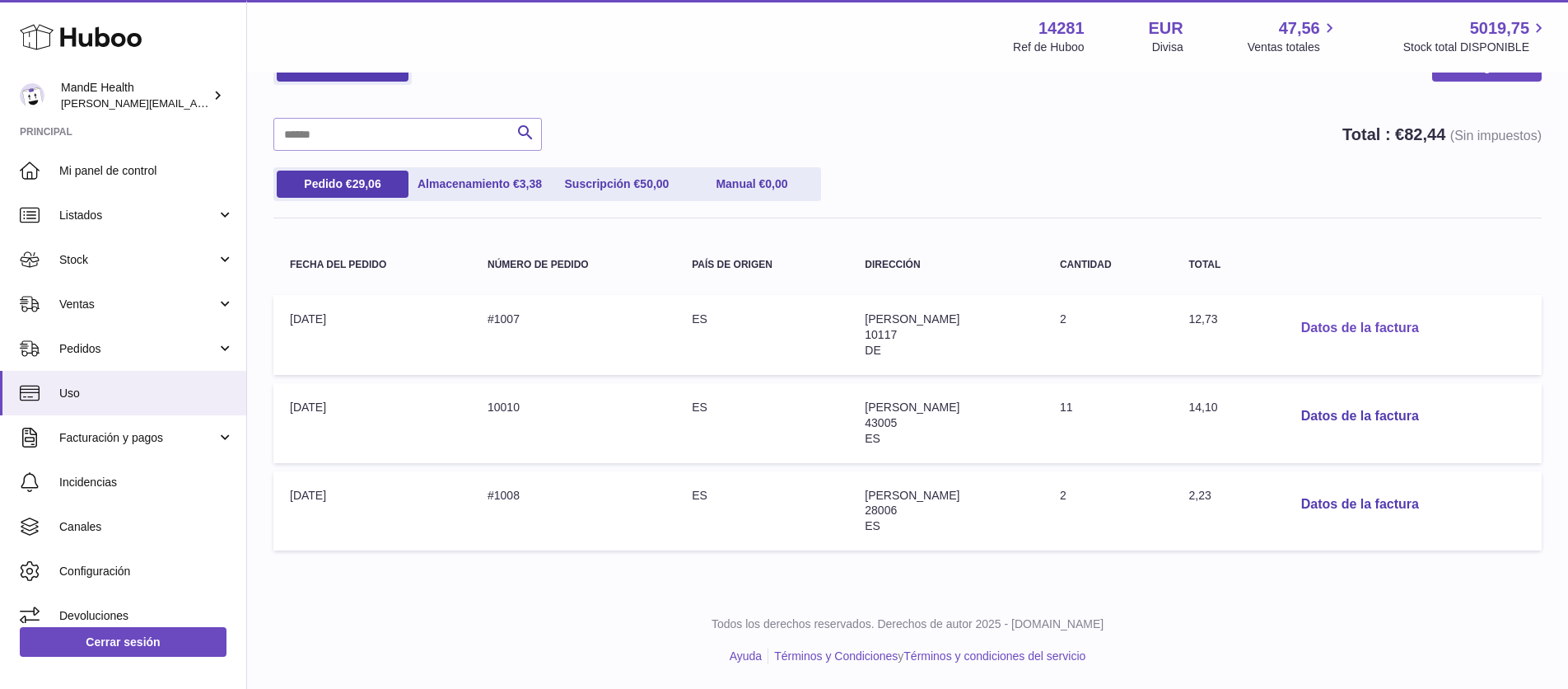
click at [1344, 325] on button "Datos de la factura" at bounding box center [1360, 327] width 144 height 33
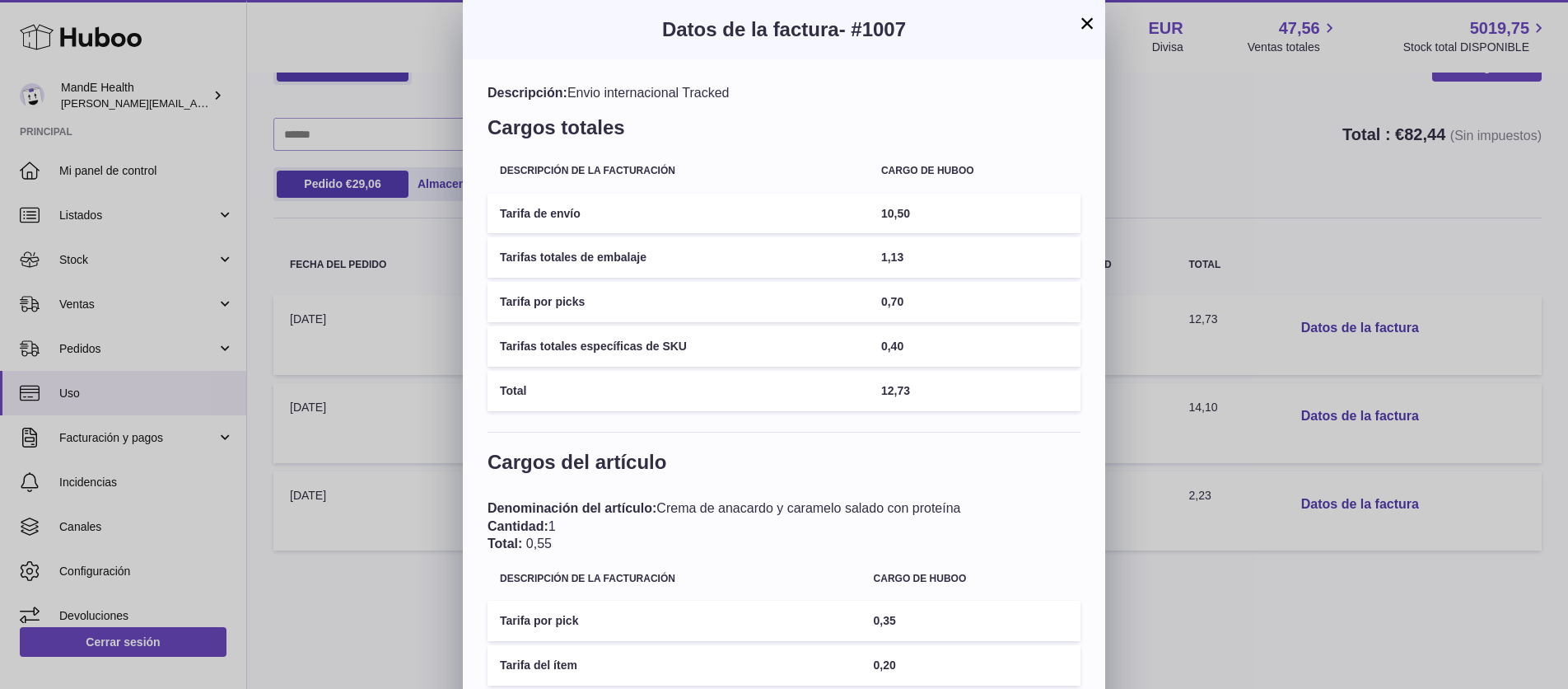
click at [1085, 31] on button "×" at bounding box center [1087, 22] width 20 height 20
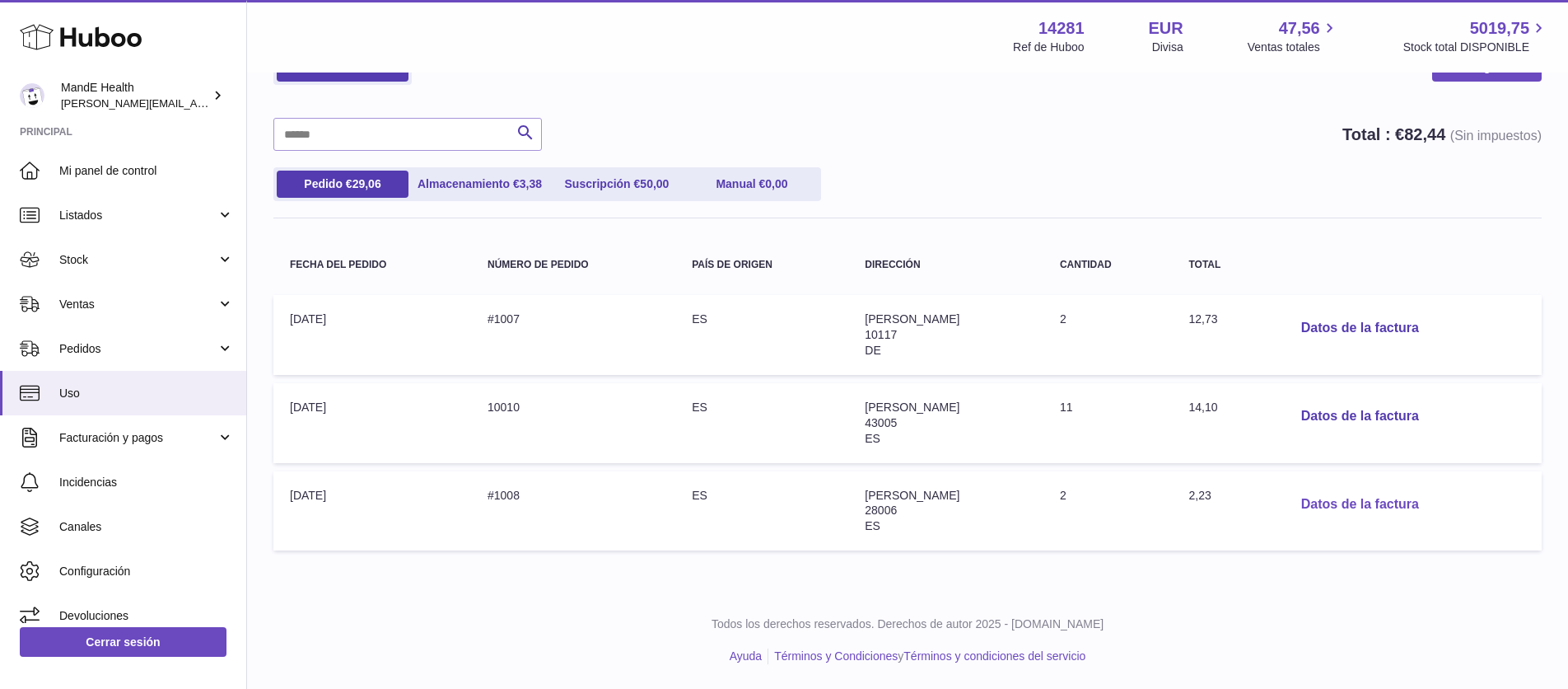
click at [1334, 494] on button "Datos de la factura" at bounding box center [1360, 504] width 144 height 33
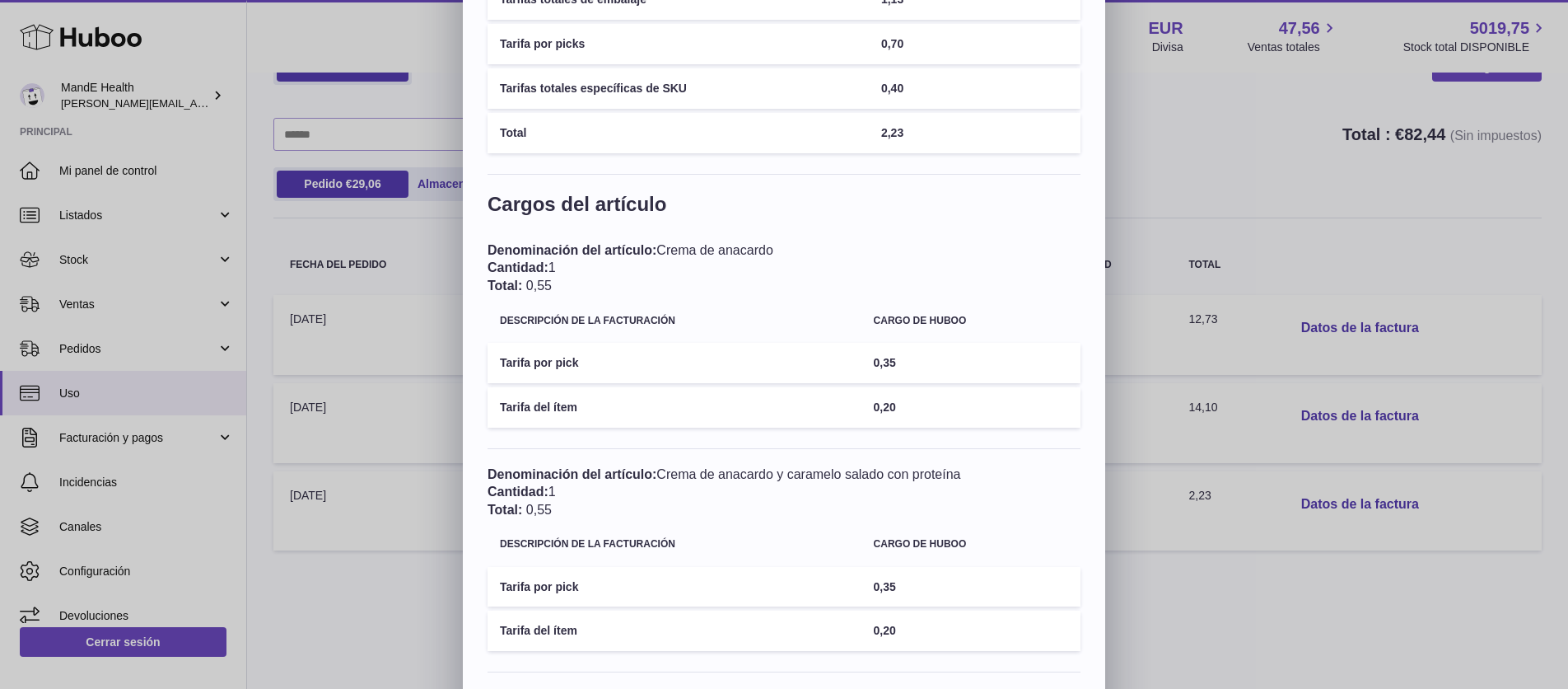
scroll to position [63, 0]
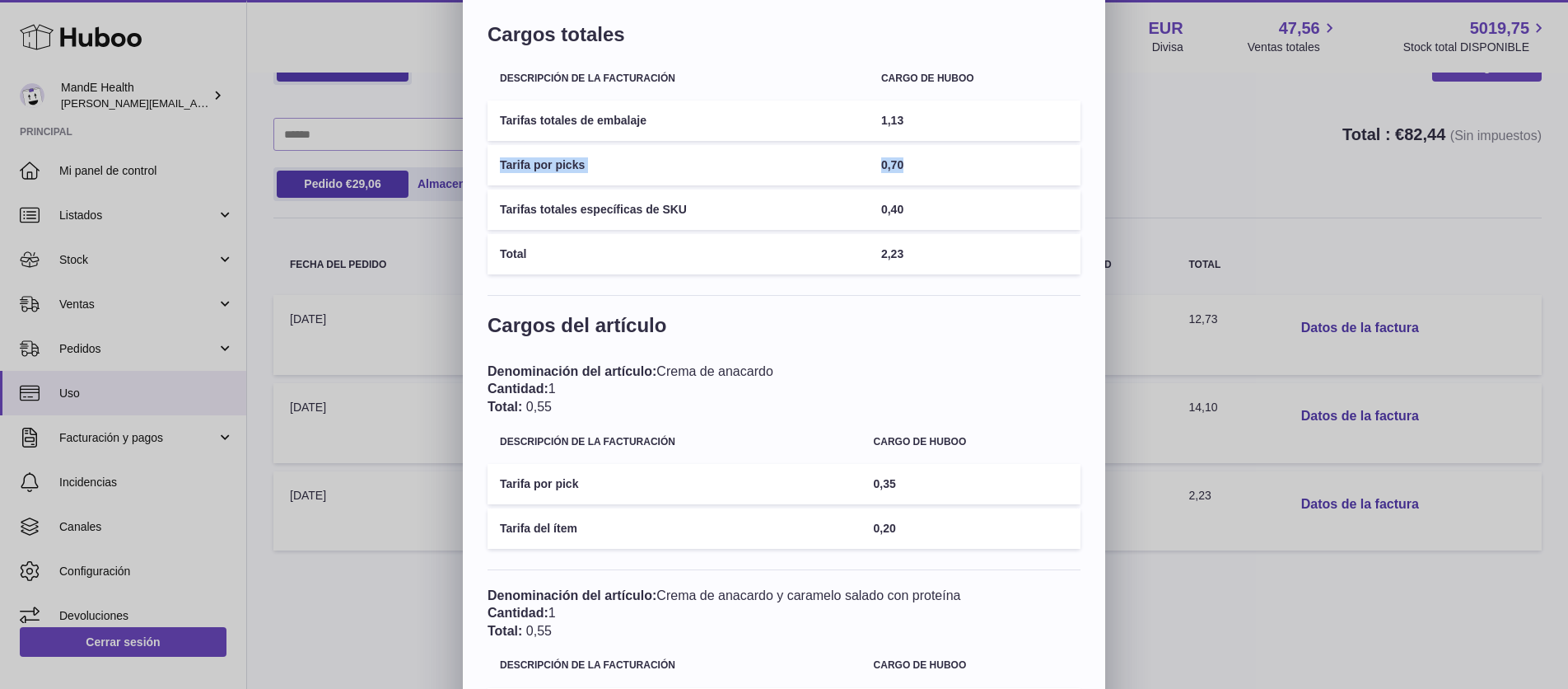
drag, startPoint x: 495, startPoint y: 170, endPoint x: 914, endPoint y: 180, distance: 419.1
click at [914, 180] on tr "Tarifa por picks 0,70" at bounding box center [784, 165] width 593 height 40
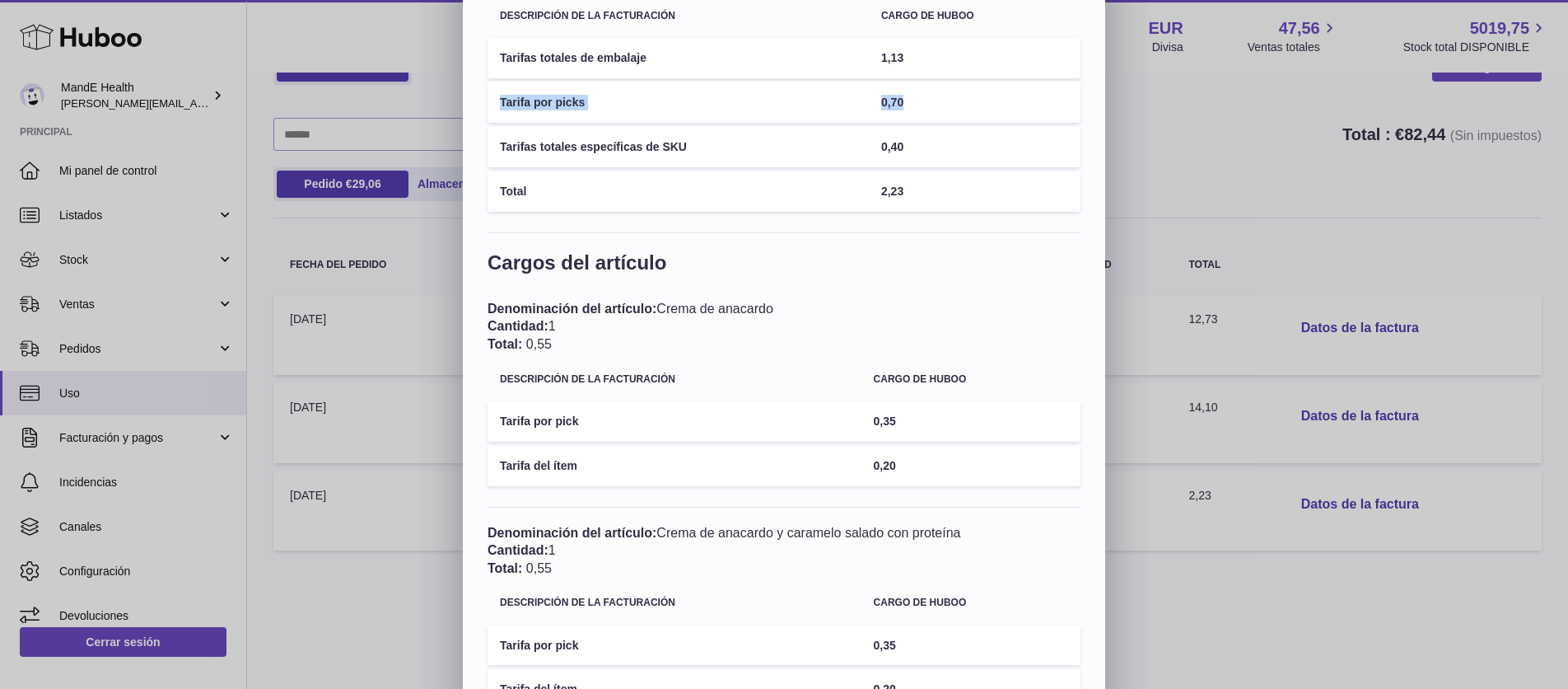
scroll to position [121, 0]
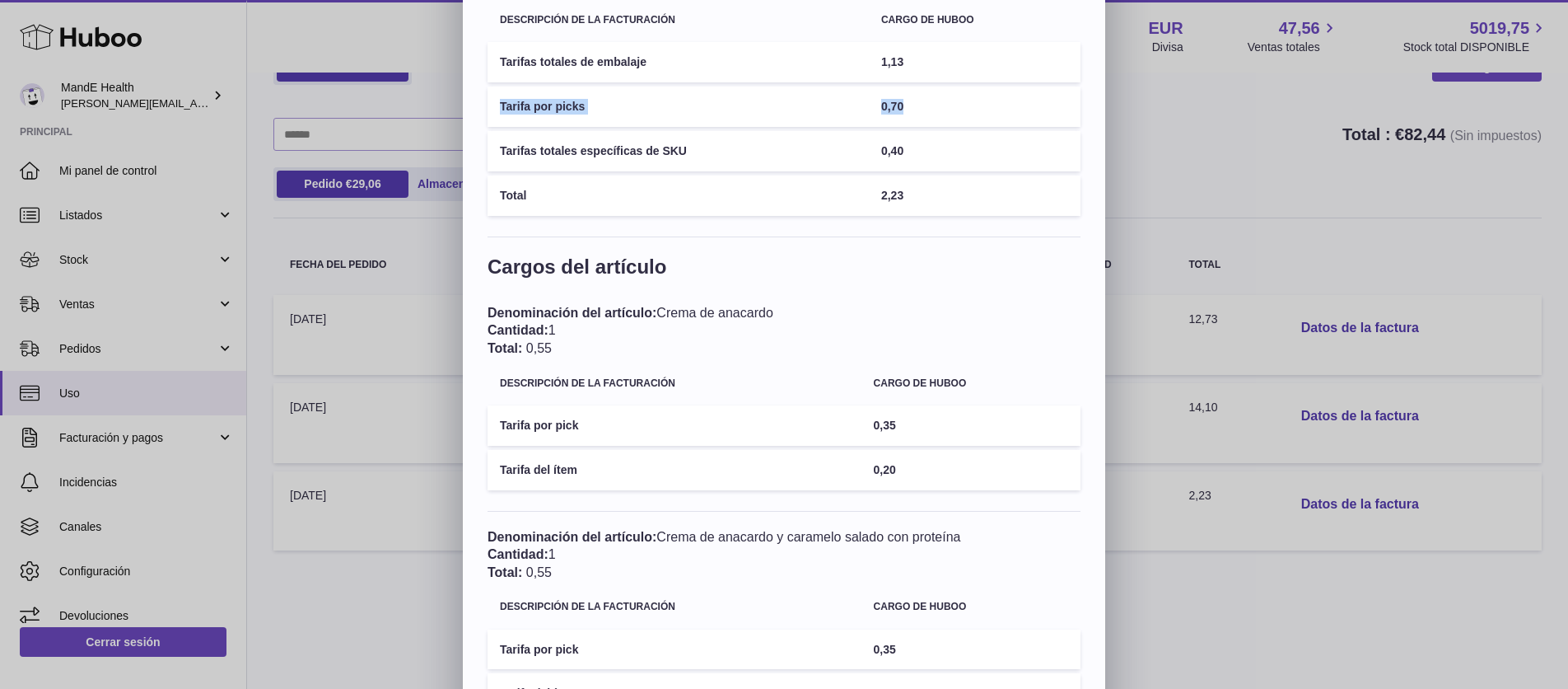
click at [908, 124] on td "0,70" at bounding box center [974, 106] width 212 height 40
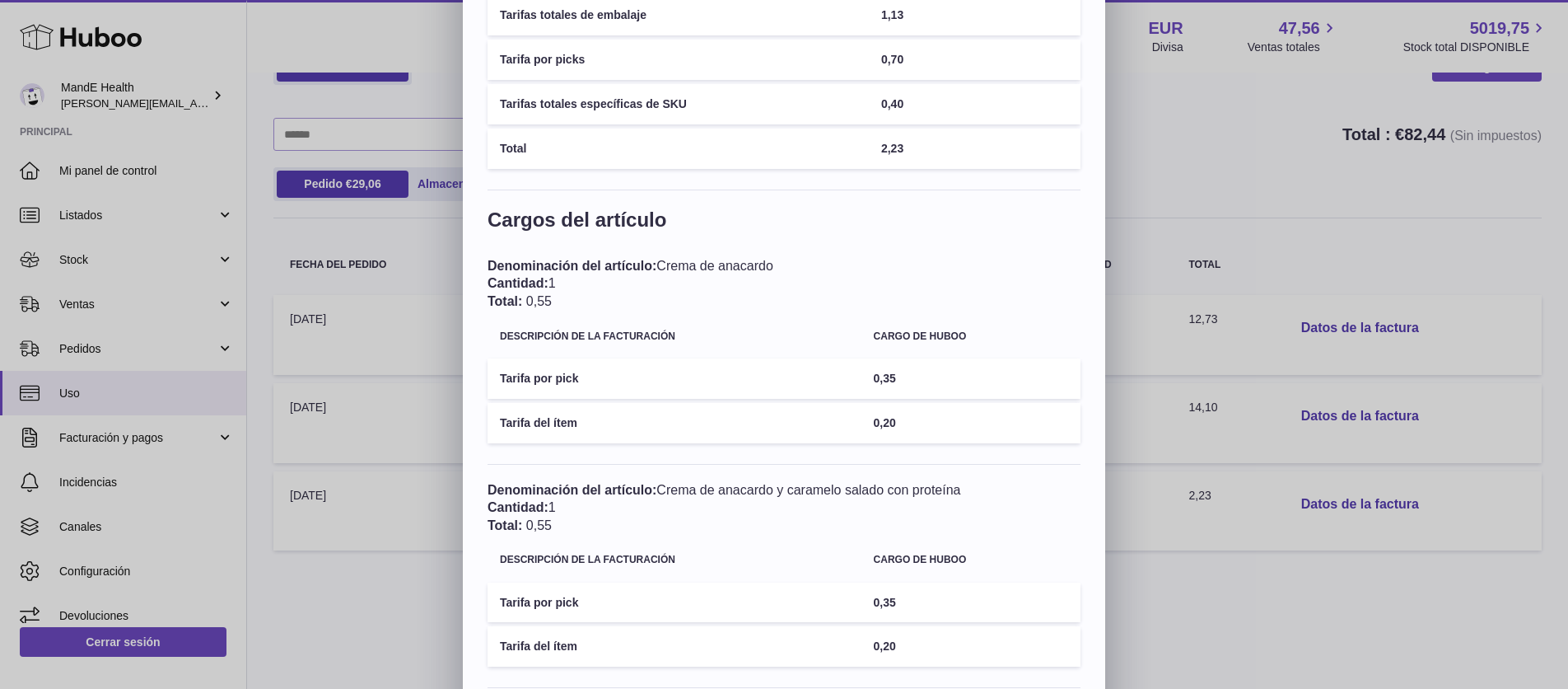
scroll to position [244, 0]
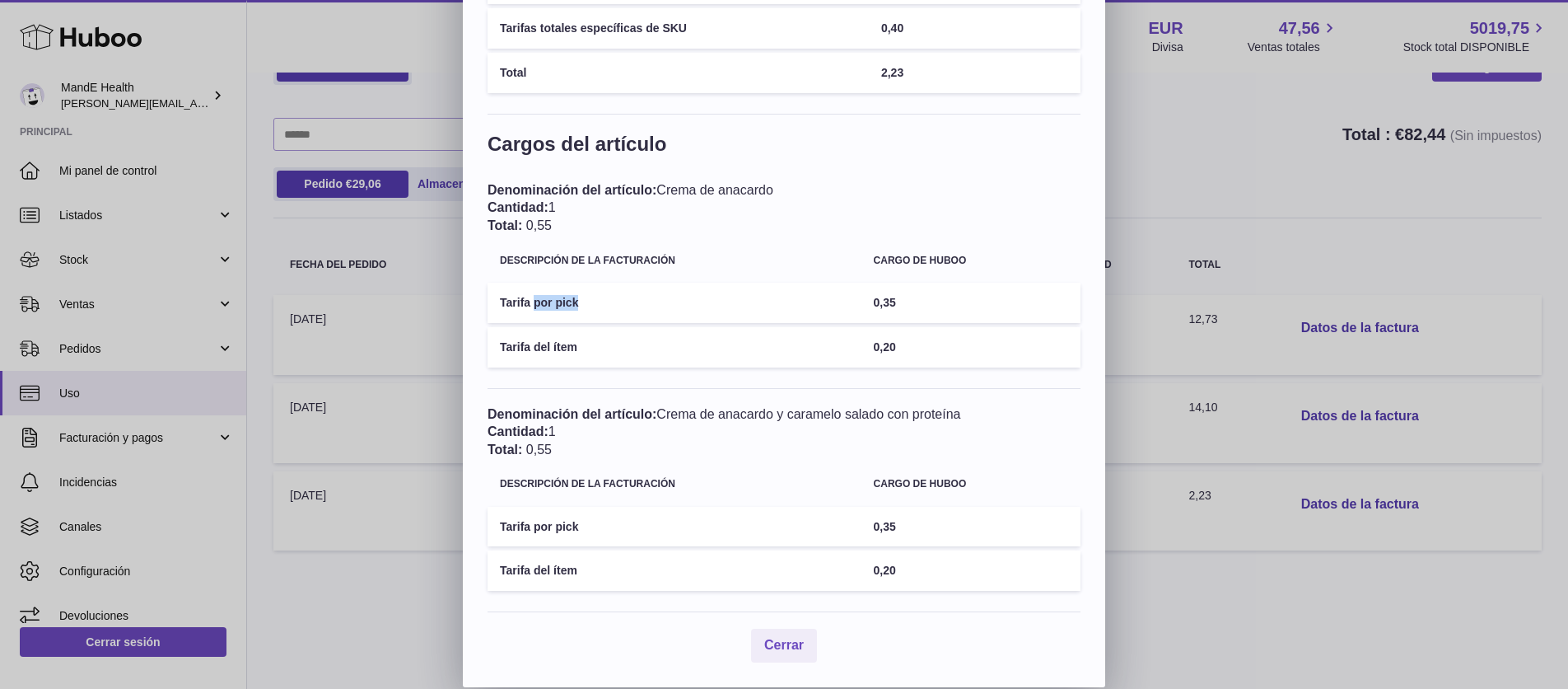
drag, startPoint x: 534, startPoint y: 301, endPoint x: 864, endPoint y: 299, distance: 330.0
click at [864, 299] on tr "Tarifa por pick 0,35" at bounding box center [784, 303] width 593 height 40
drag, startPoint x: 529, startPoint y: 524, endPoint x: 893, endPoint y: 562, distance: 366.0
click at [893, 562] on tbody "Tarifa por pick 0,35 Tarifa del ítem 0,20" at bounding box center [784, 548] width 593 height 85
click at [909, 524] on td "0,35" at bounding box center [971, 526] width 219 height 40
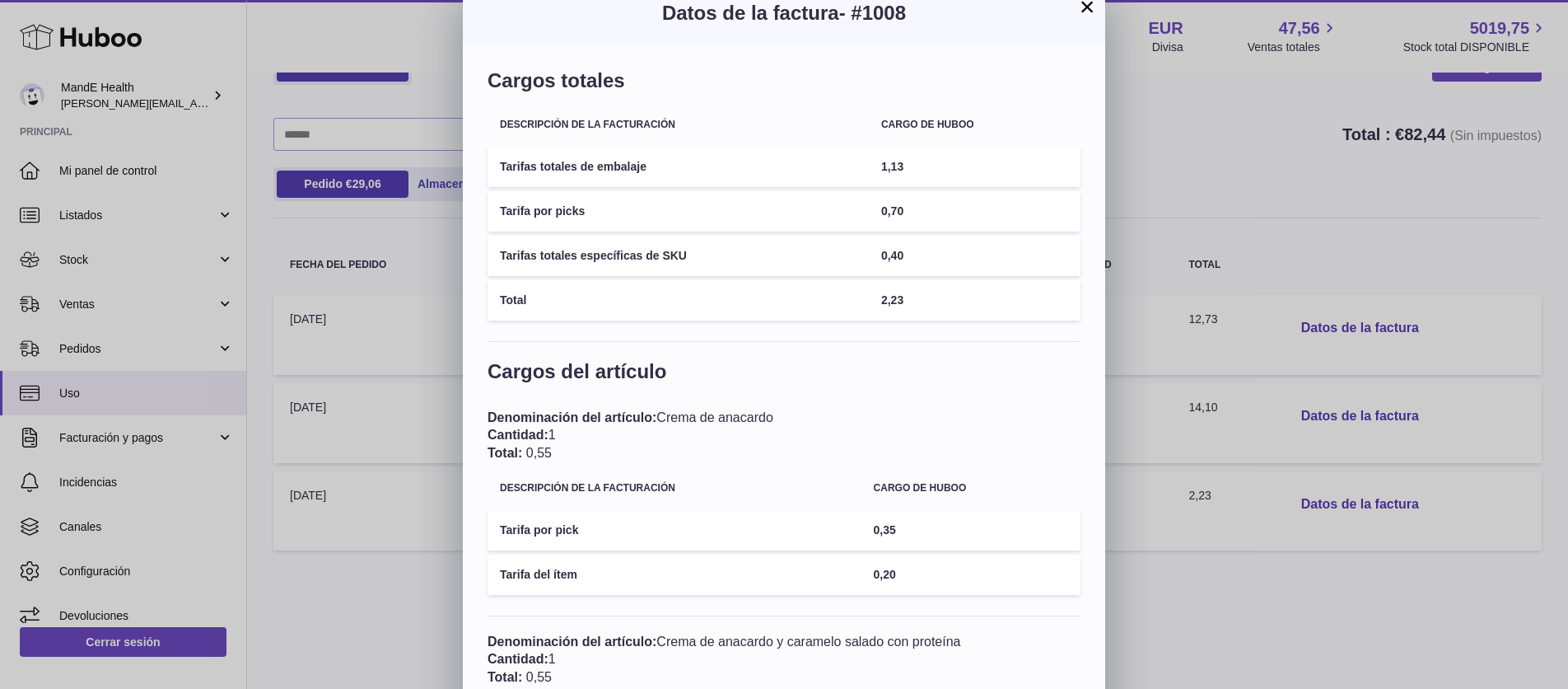
scroll to position [0, 0]
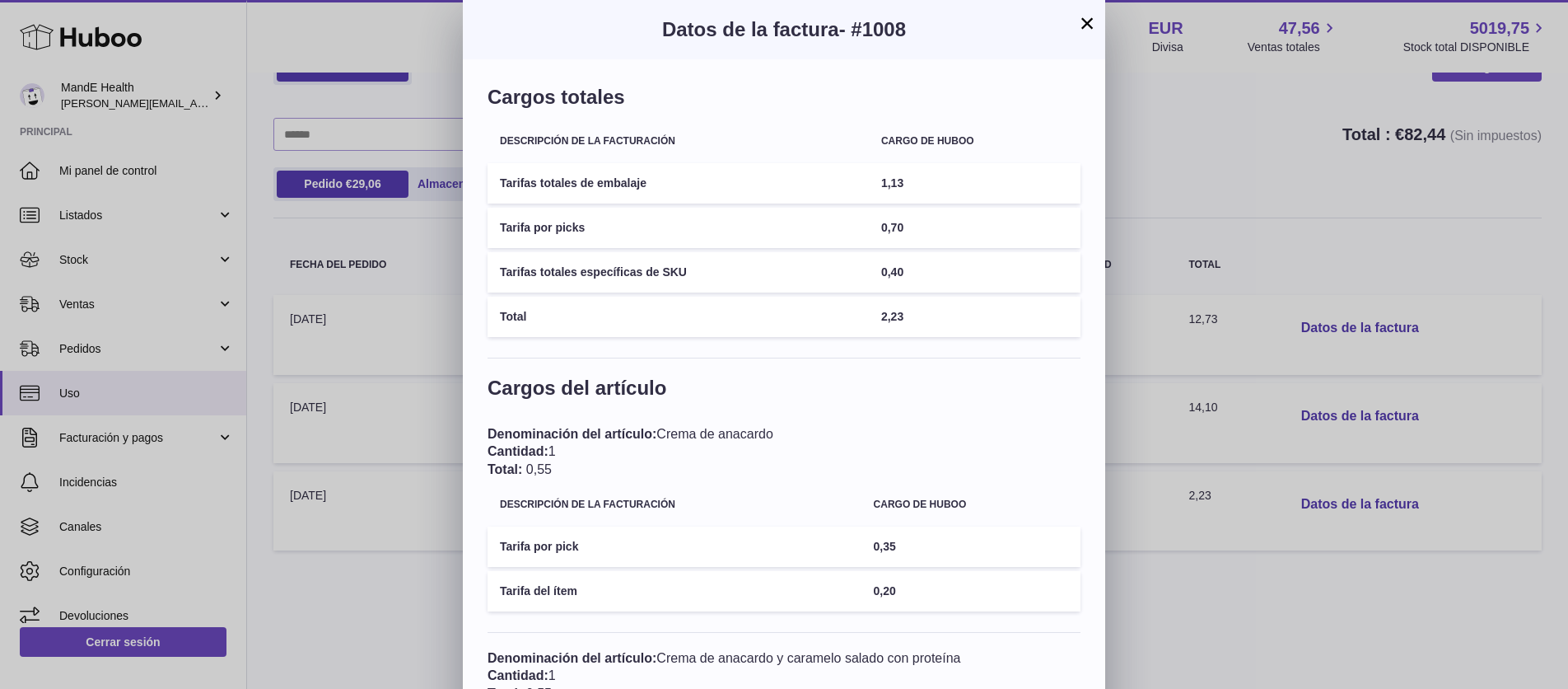
click at [1086, 27] on button "×" at bounding box center [1087, 22] width 20 height 20
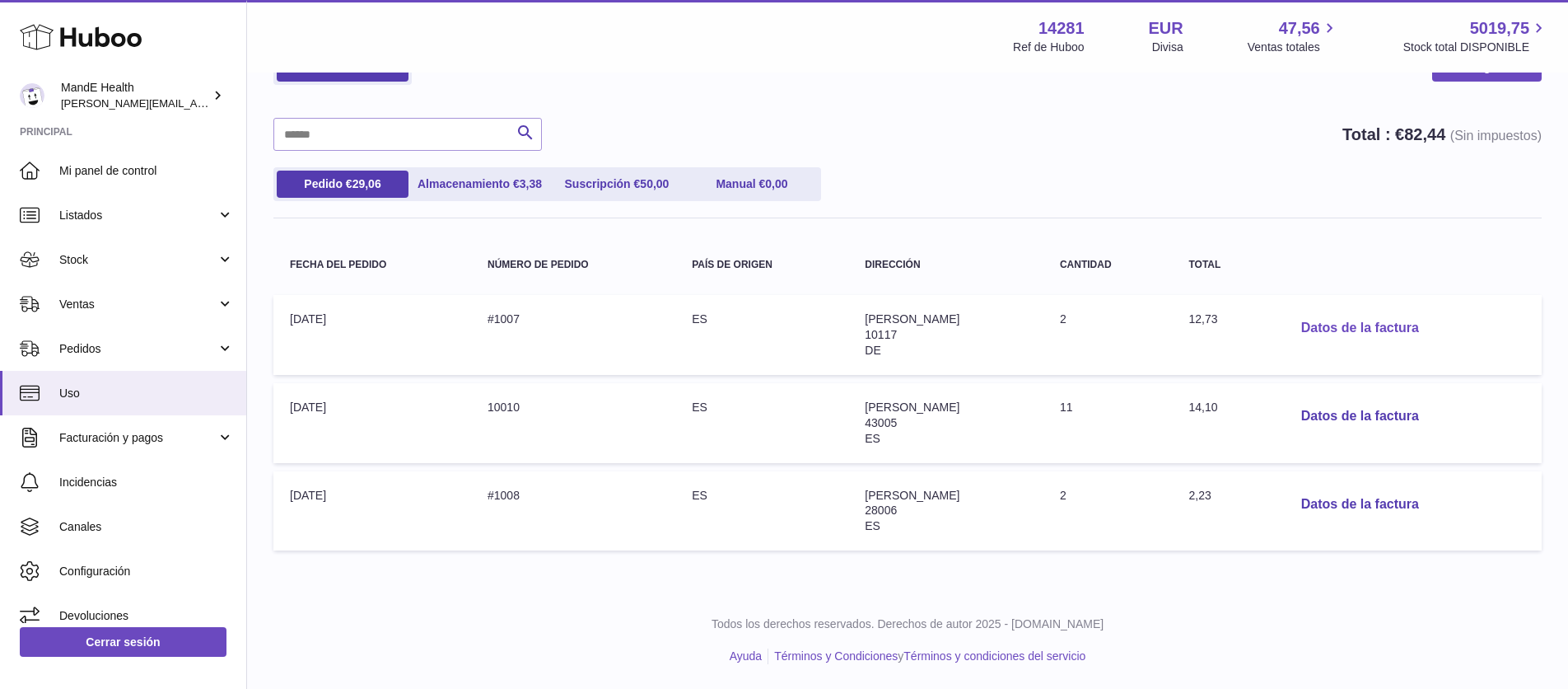
click at [1370, 326] on button "Datos de la factura" at bounding box center [1360, 327] width 144 height 33
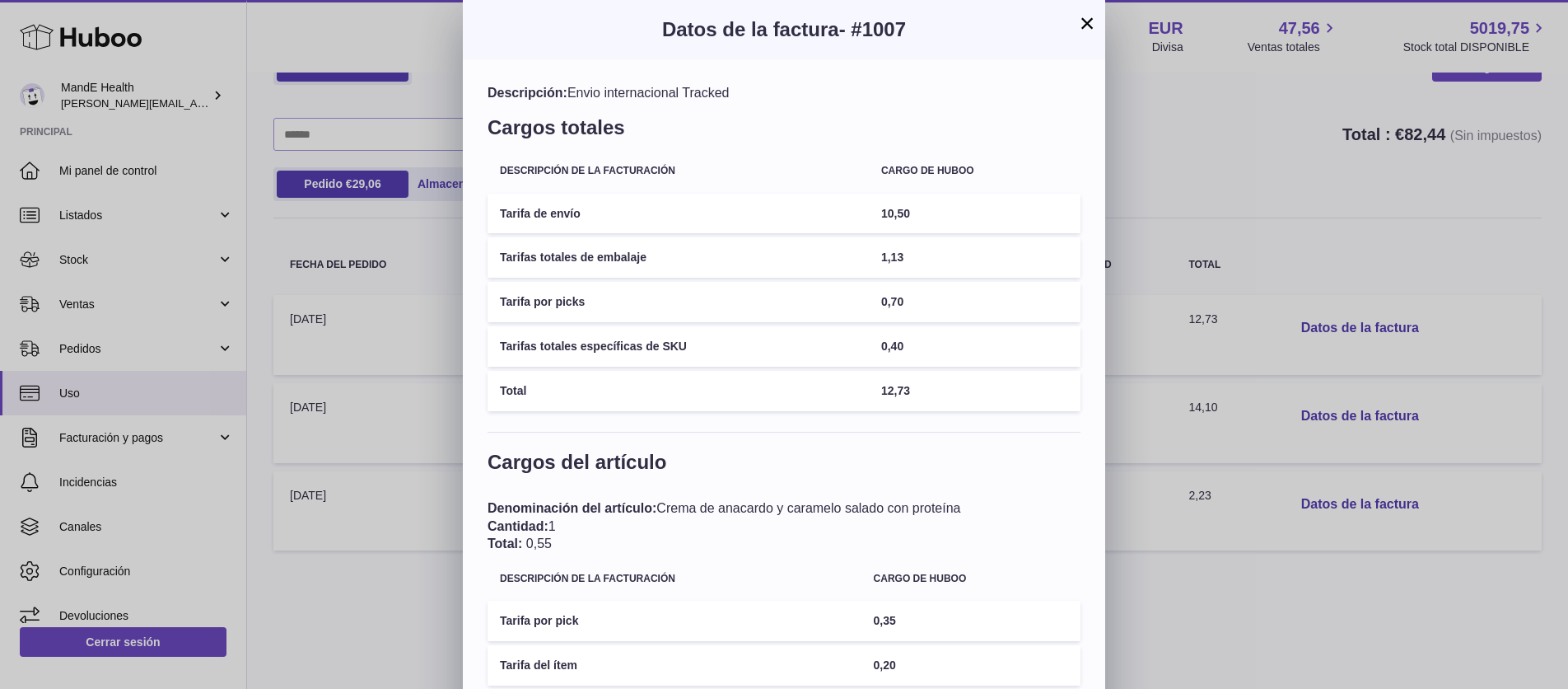
click at [1089, 28] on button "×" at bounding box center [1087, 22] width 20 height 20
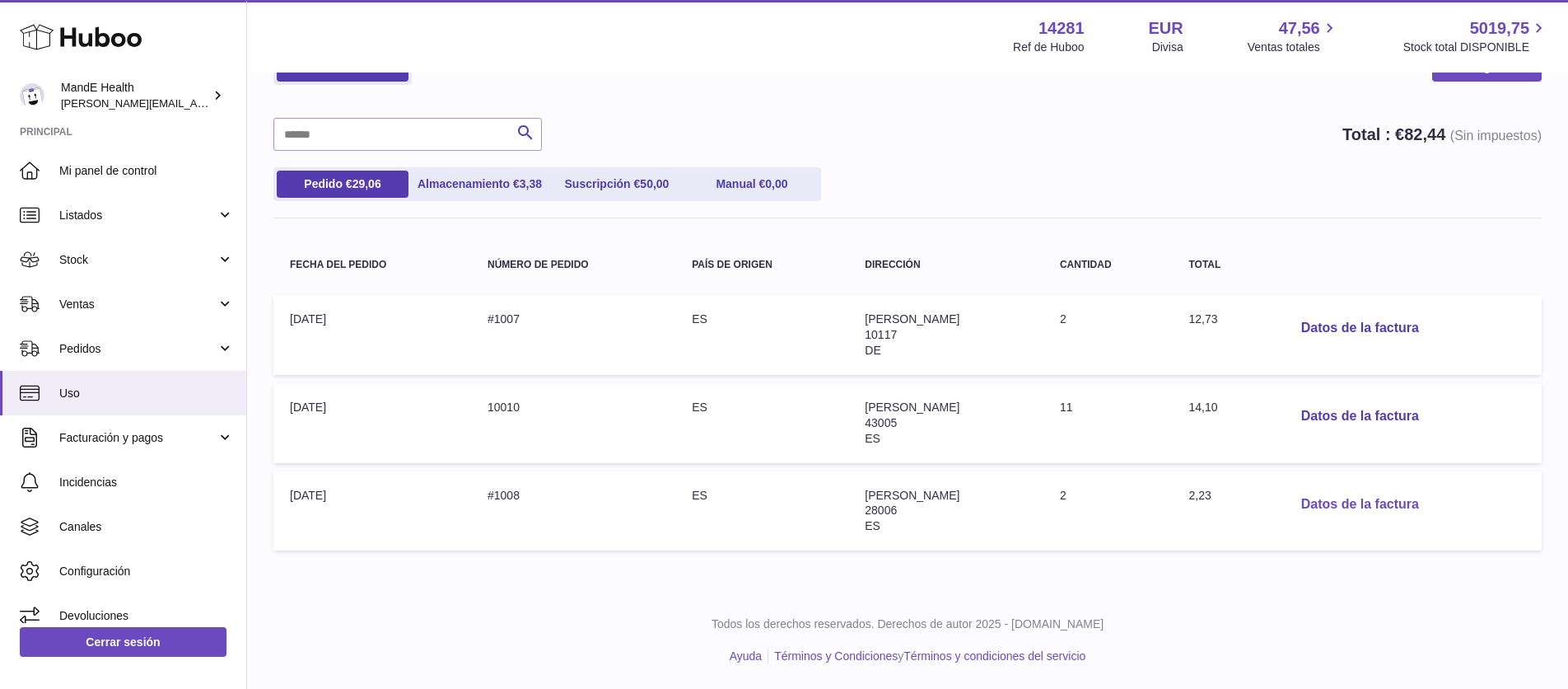
click at [1351, 505] on button "Datos de la factura" at bounding box center [1360, 504] width 144 height 33
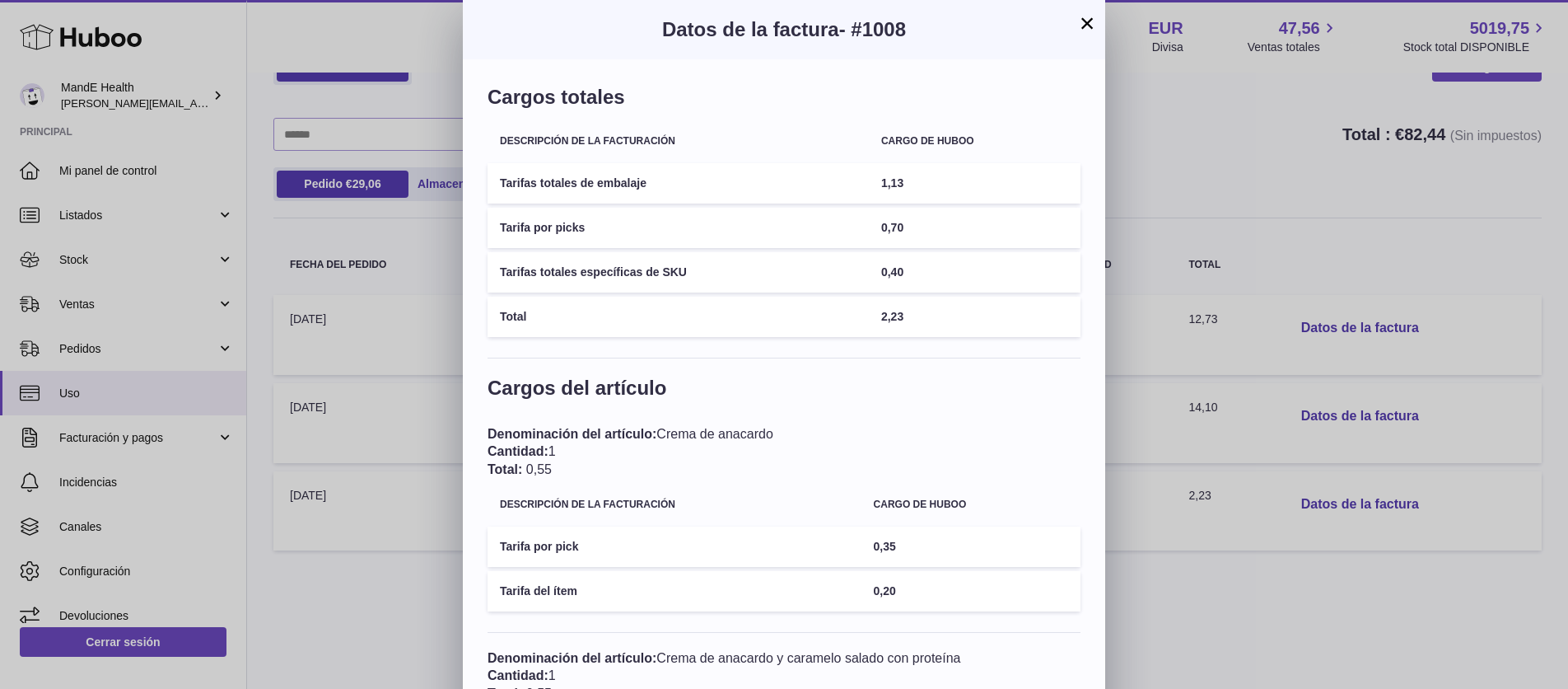
click at [1093, 25] on button "×" at bounding box center [1087, 22] width 20 height 20
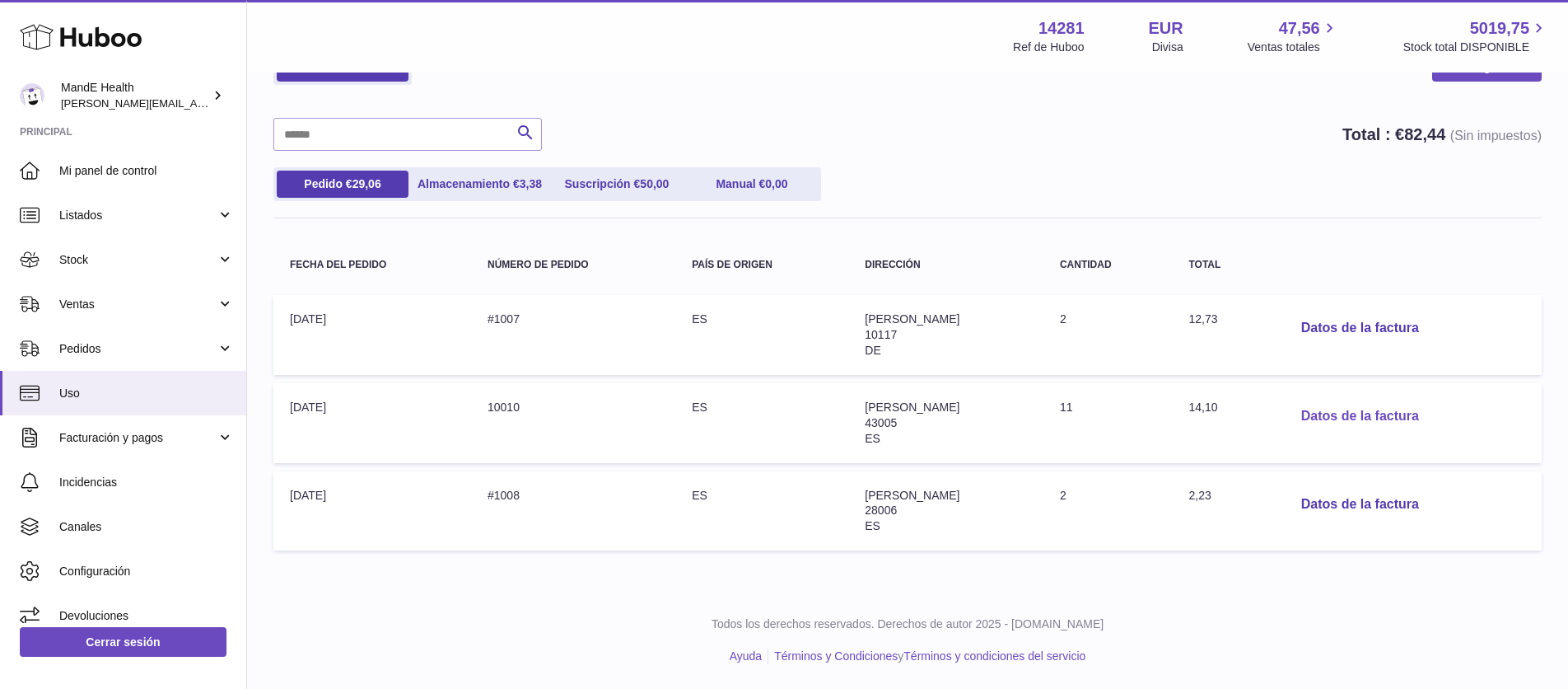
click at [1362, 416] on button "Datos de la factura" at bounding box center [1360, 416] width 144 height 33
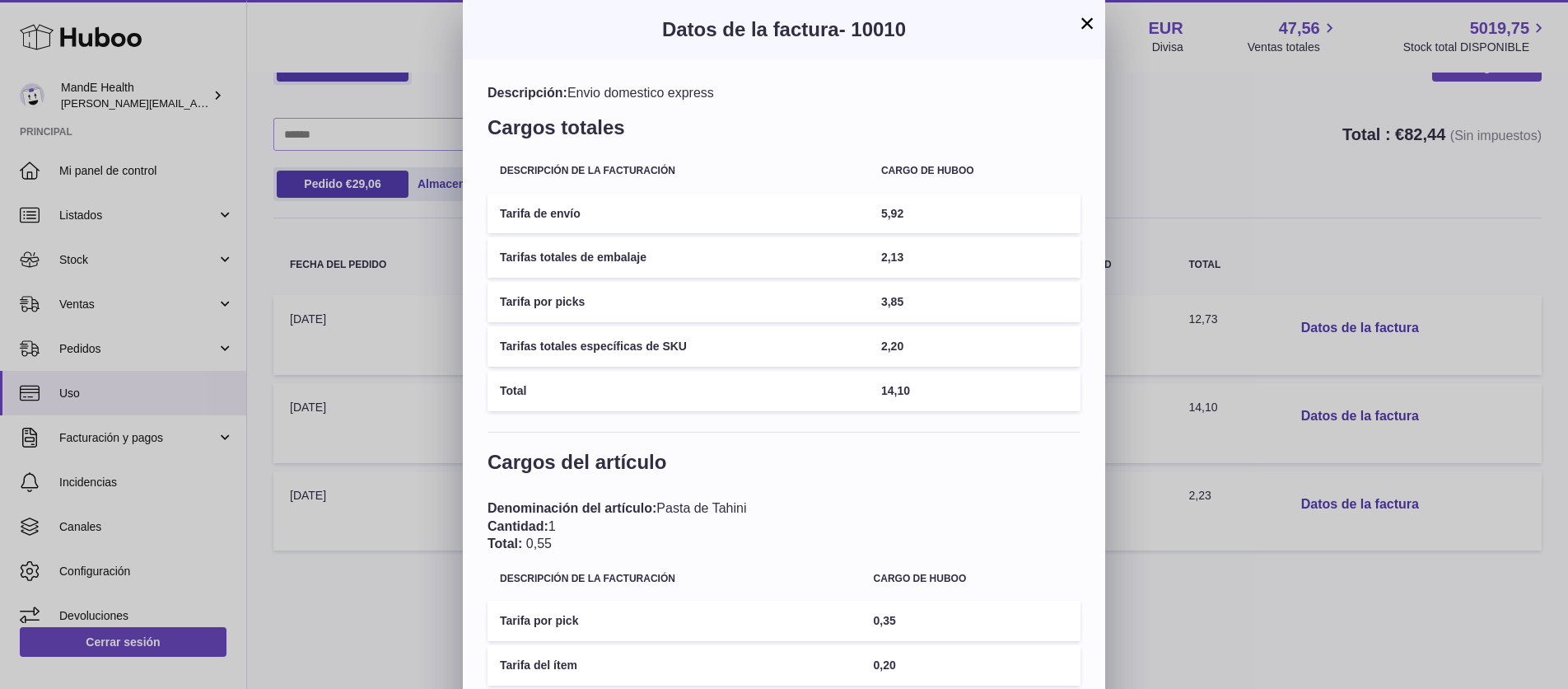
click at [1089, 27] on button "×" at bounding box center [1087, 22] width 20 height 20
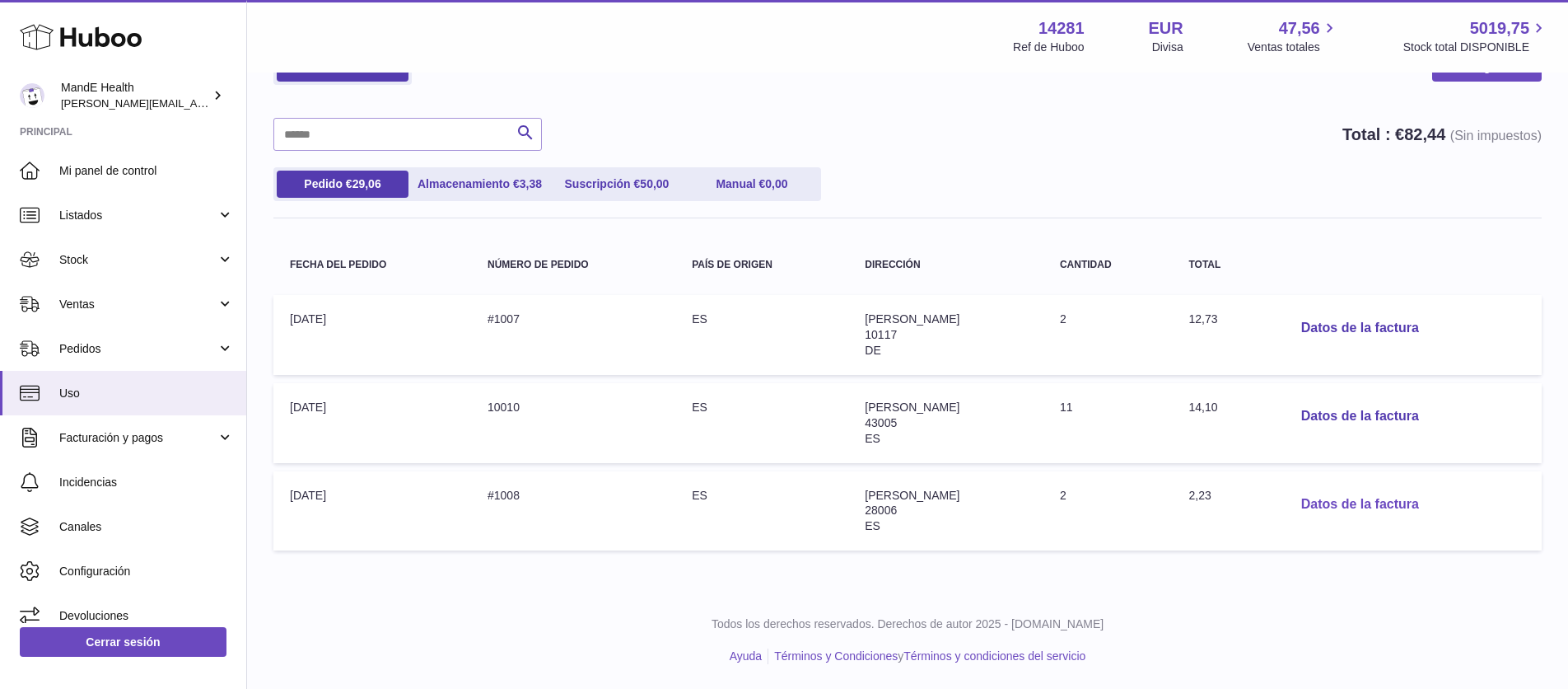
click at [1332, 503] on button "Datos de la factura" at bounding box center [1360, 504] width 144 height 33
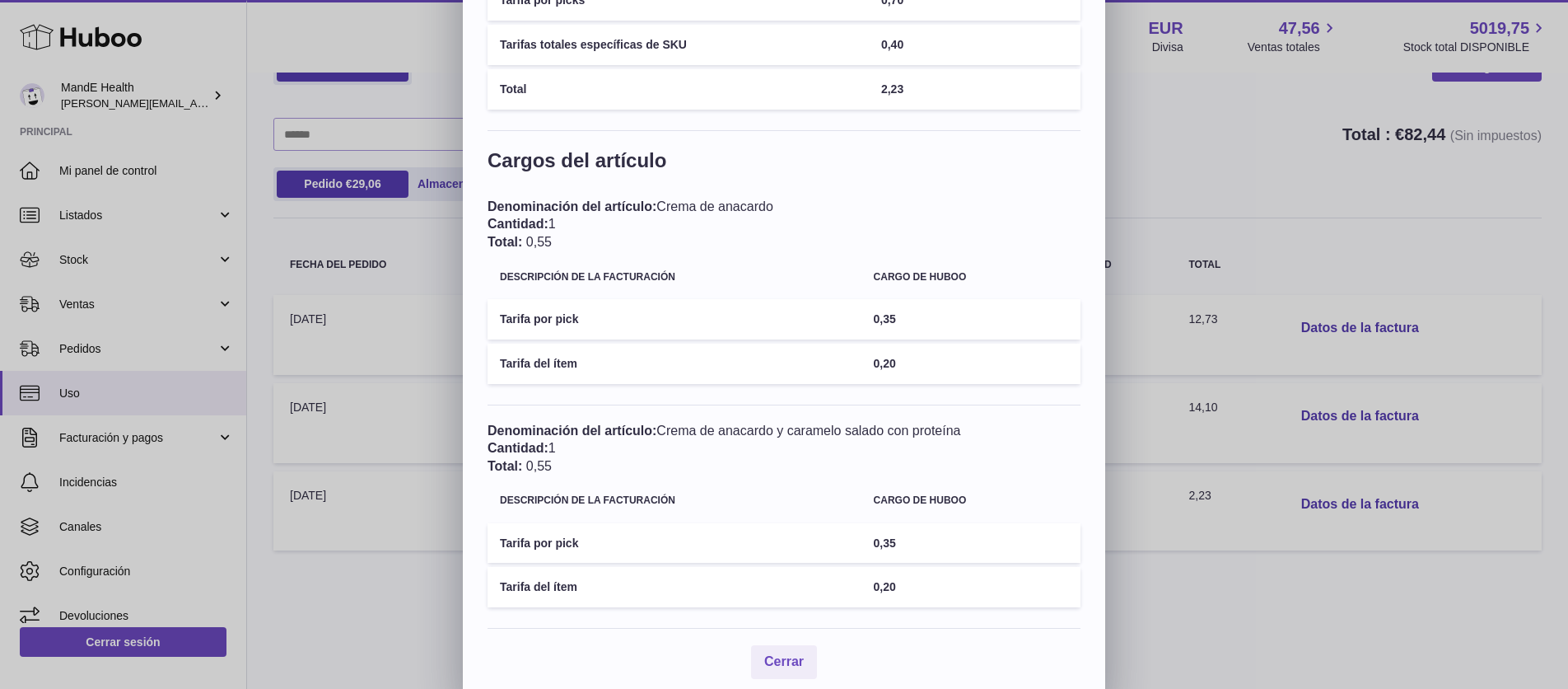
scroll to position [244, 0]
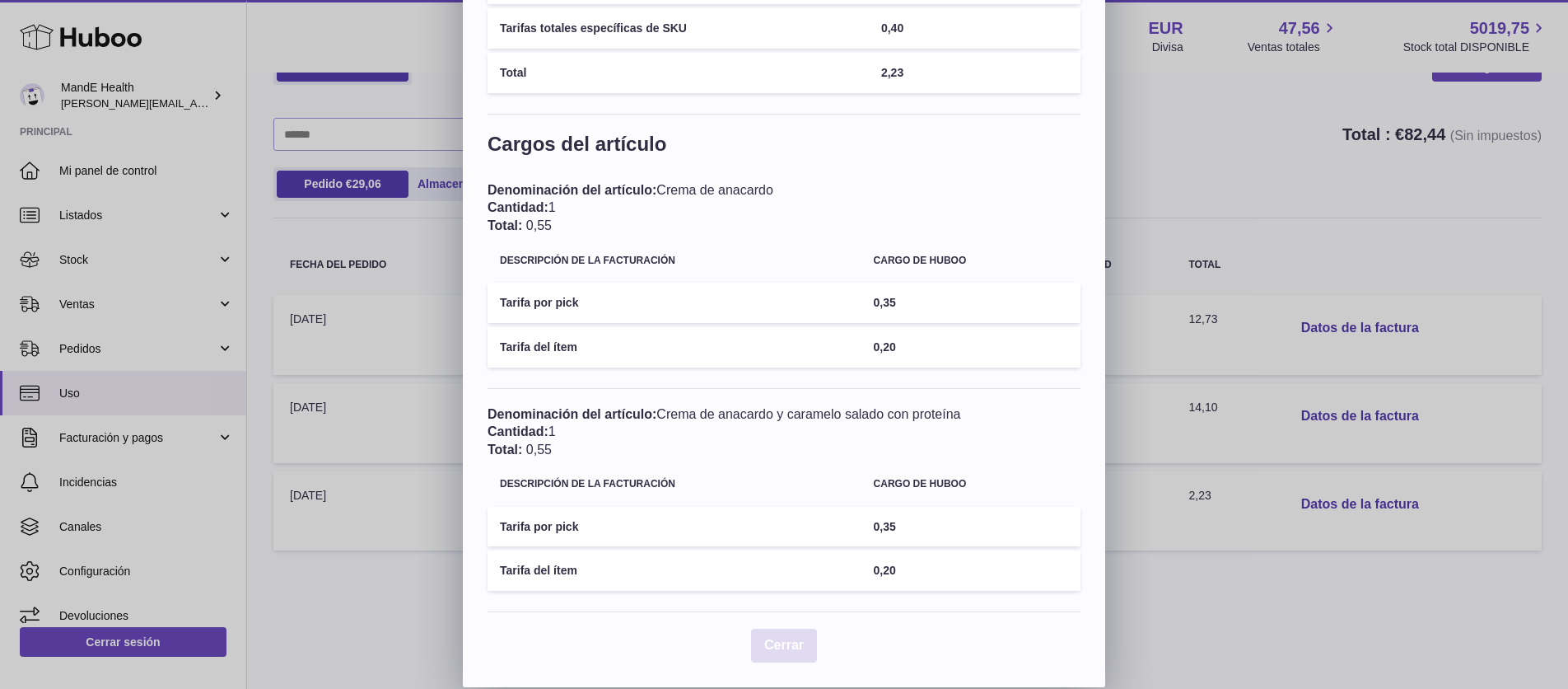
click at [787, 642] on span "Cerrar" at bounding box center [784, 644] width 39 height 14
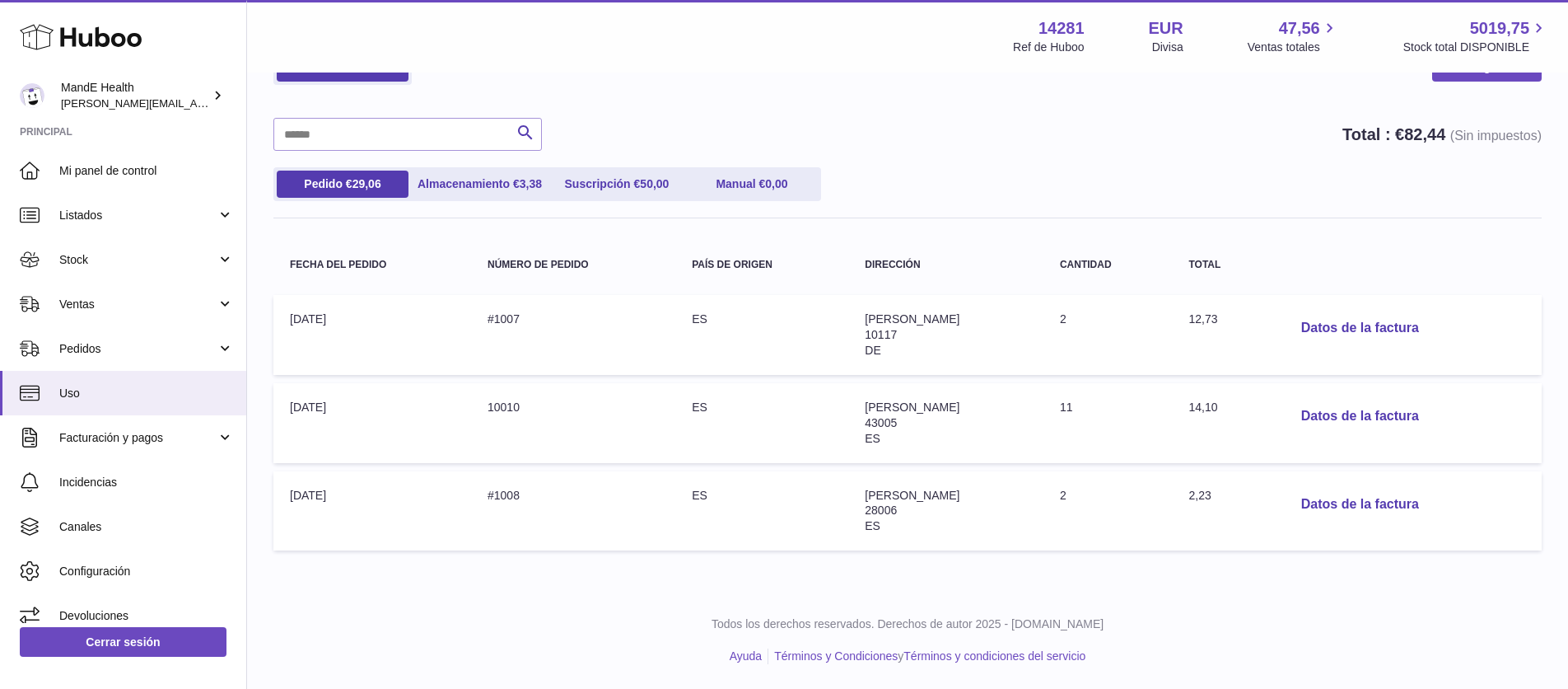
scroll to position [81, 0]
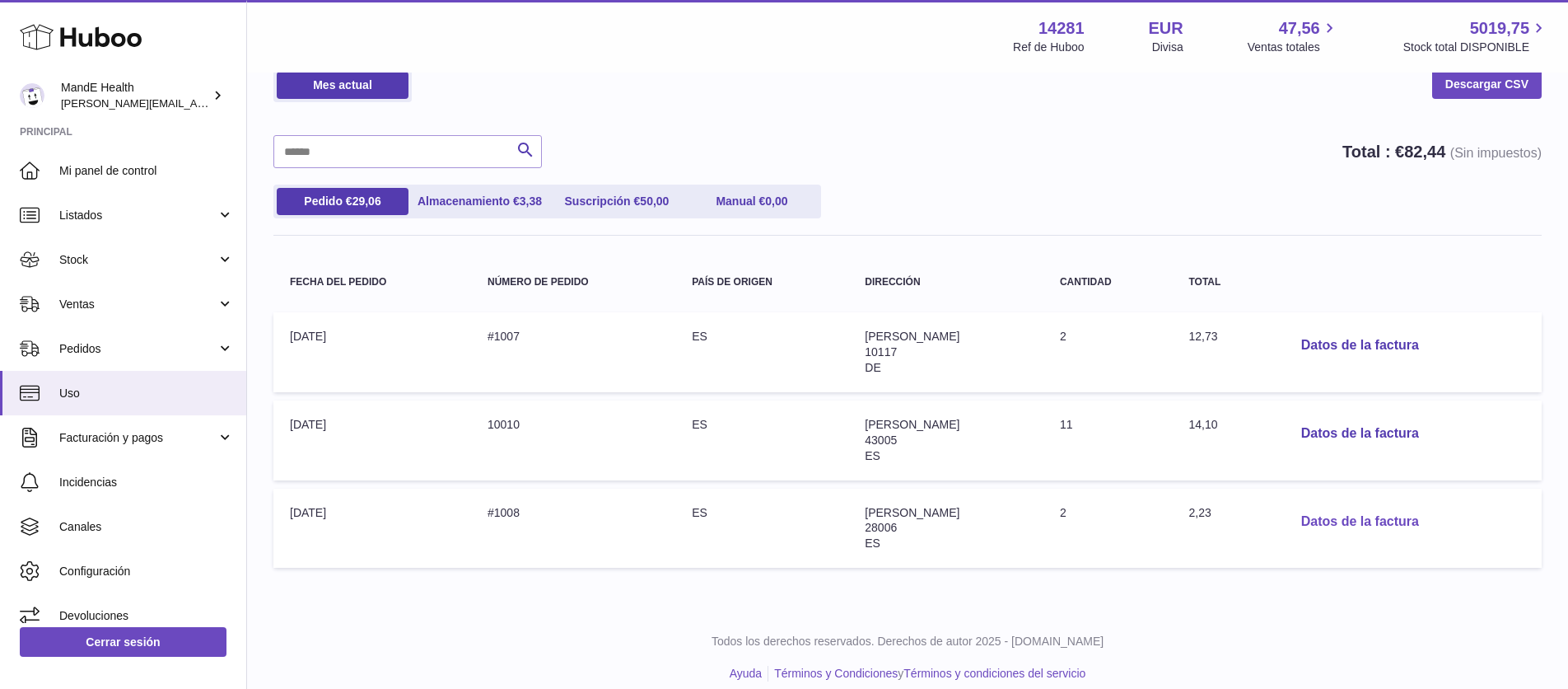
click at [1330, 521] on button "Datos de la factura" at bounding box center [1360, 521] width 144 height 33
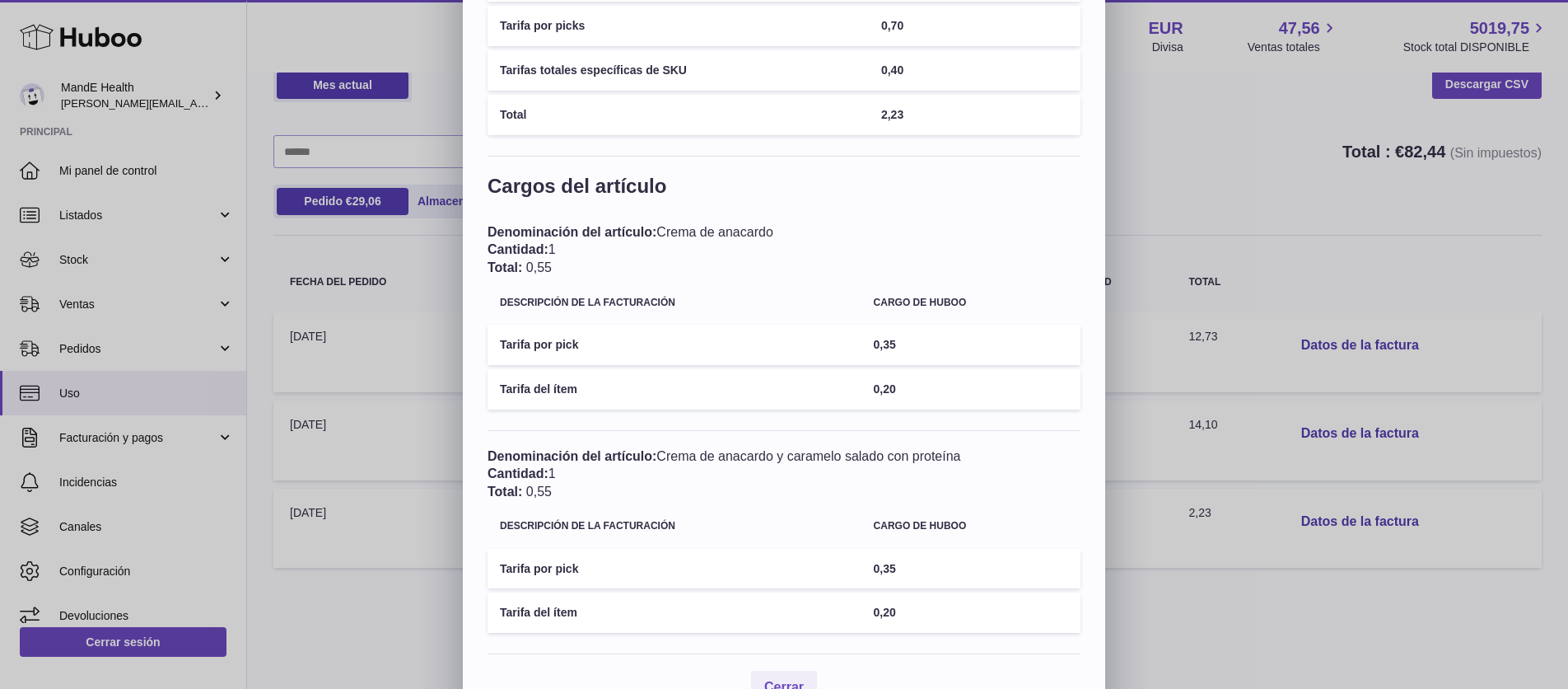
scroll to position [244, 0]
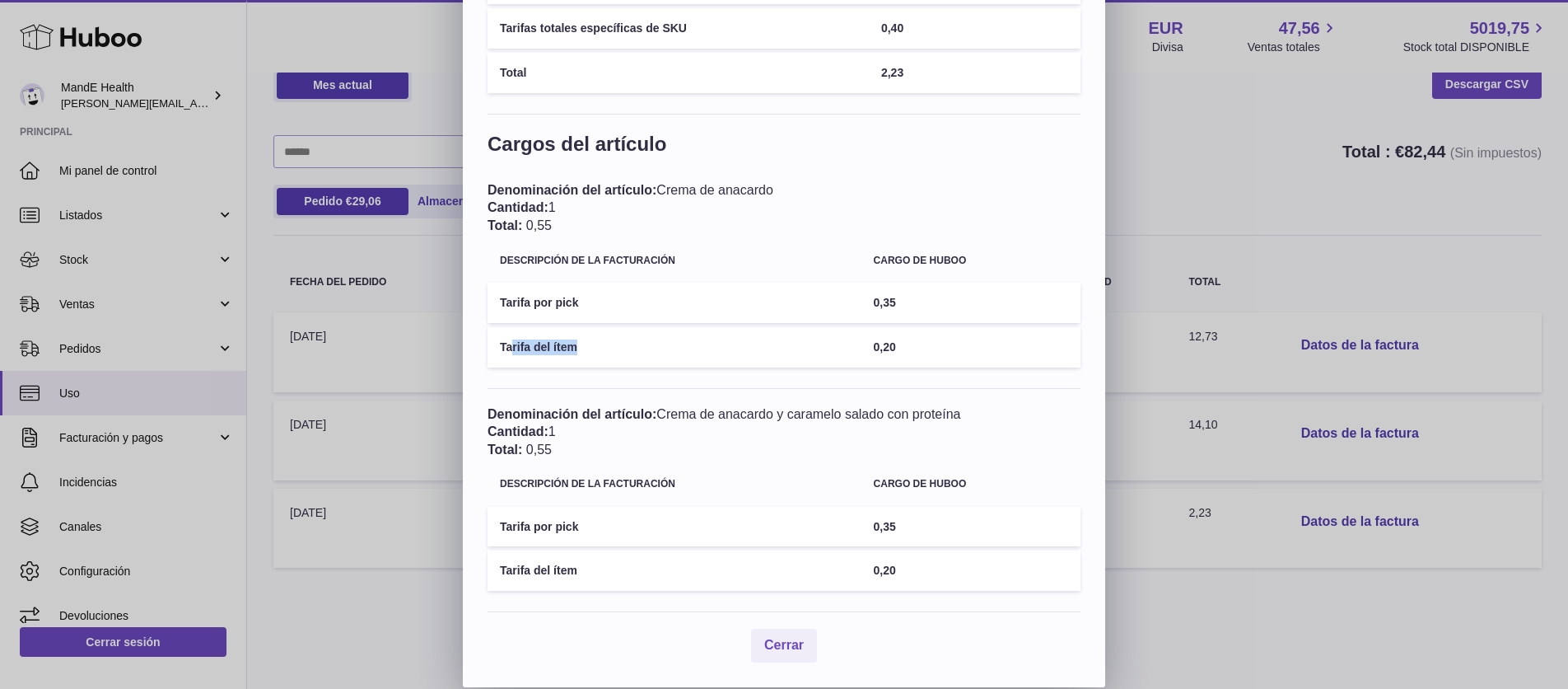
drag, startPoint x: 510, startPoint y: 348, endPoint x: 779, endPoint y: 349, distance: 269.0
click at [779, 349] on td "Tarifa del ítem" at bounding box center [674, 347] width 374 height 40
drag, startPoint x: 827, startPoint y: 344, endPoint x: 938, endPoint y: 340, distance: 111.1
click at [938, 340] on tr "Tarifa del ítem 0,20" at bounding box center [784, 347] width 593 height 40
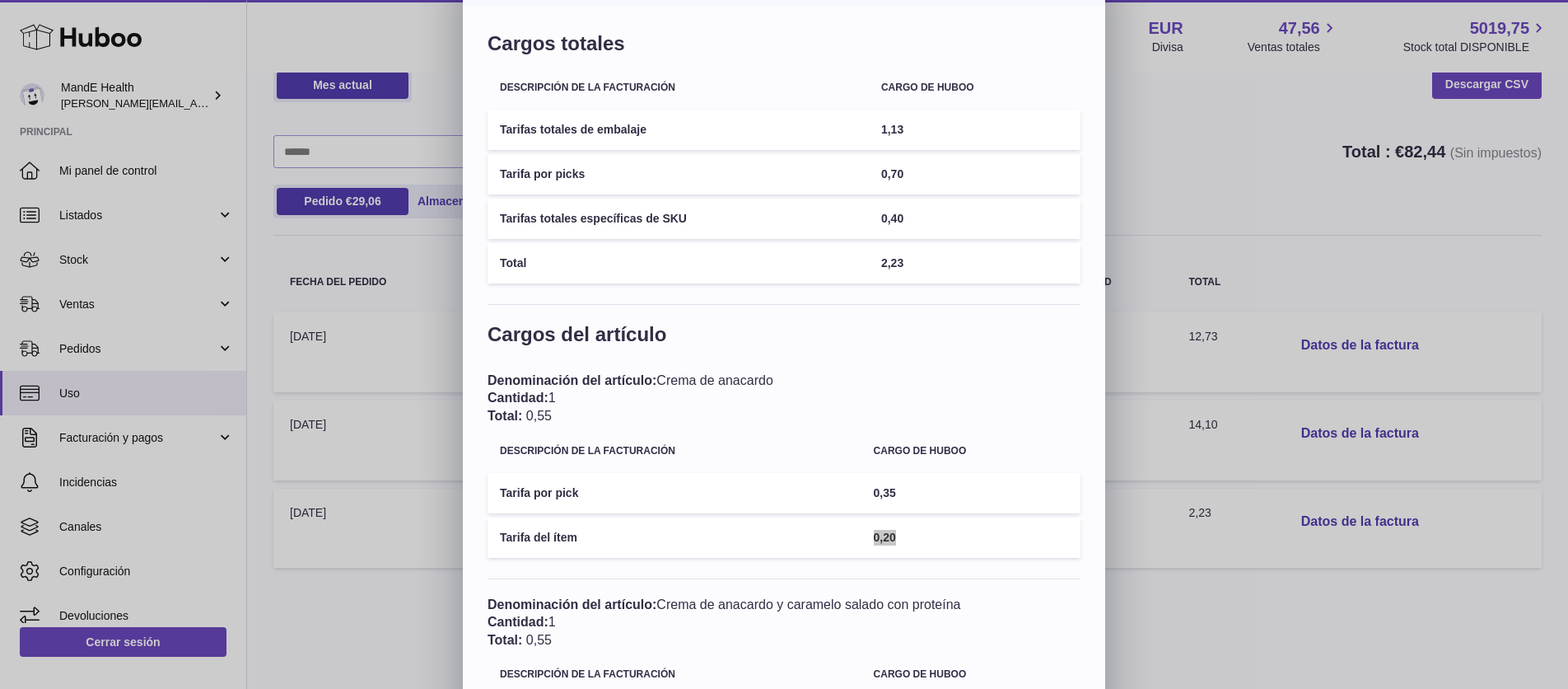
scroll to position [0, 0]
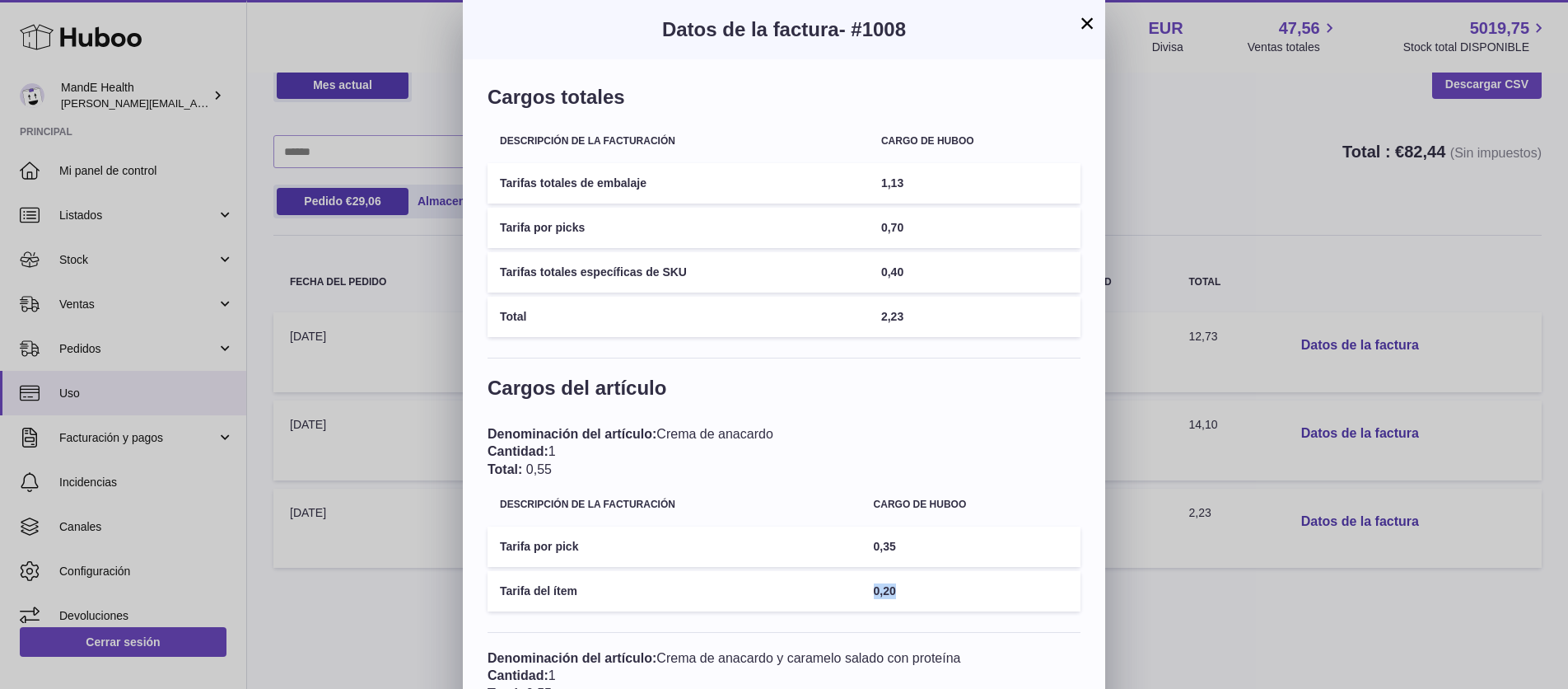
click at [1093, 20] on button "×" at bounding box center [1087, 22] width 20 height 20
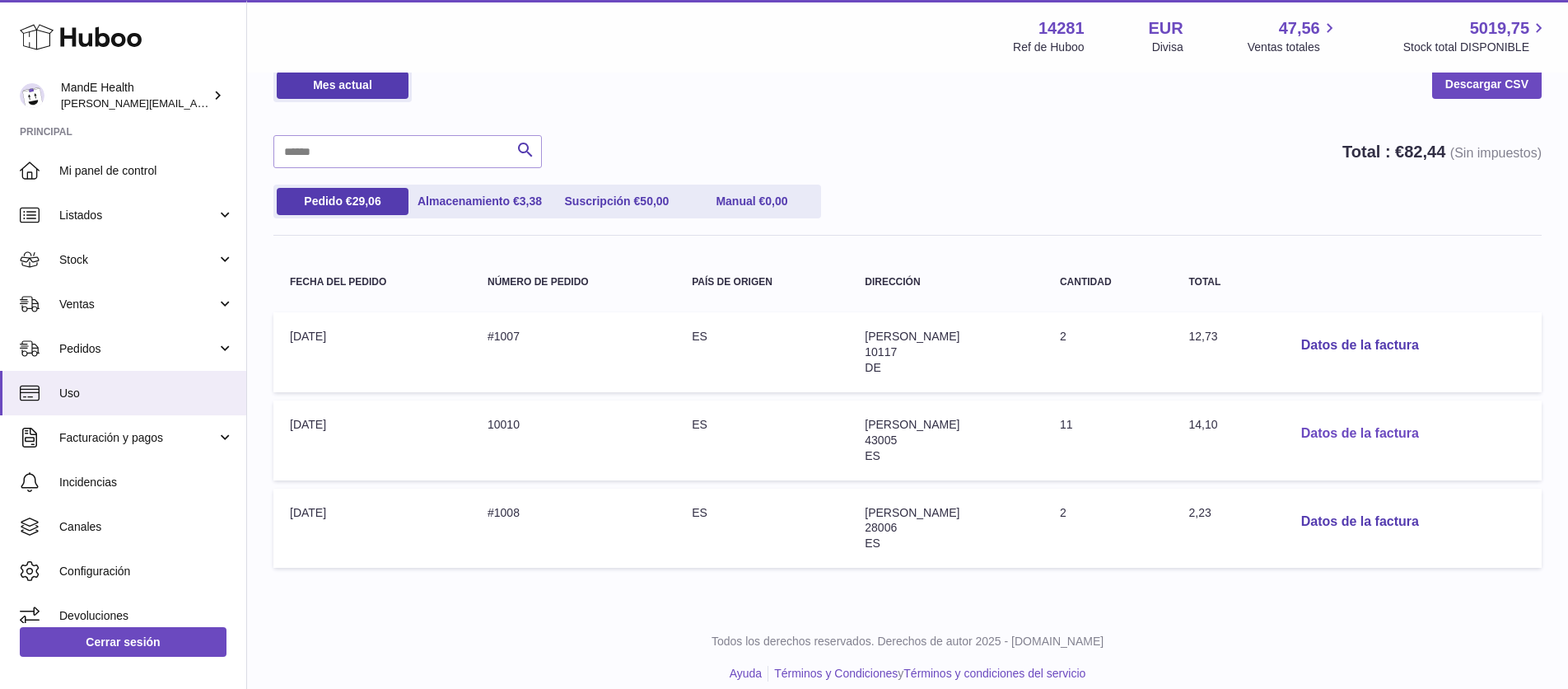
click at [1328, 430] on button "Datos de la factura" at bounding box center [1360, 434] width 144 height 33
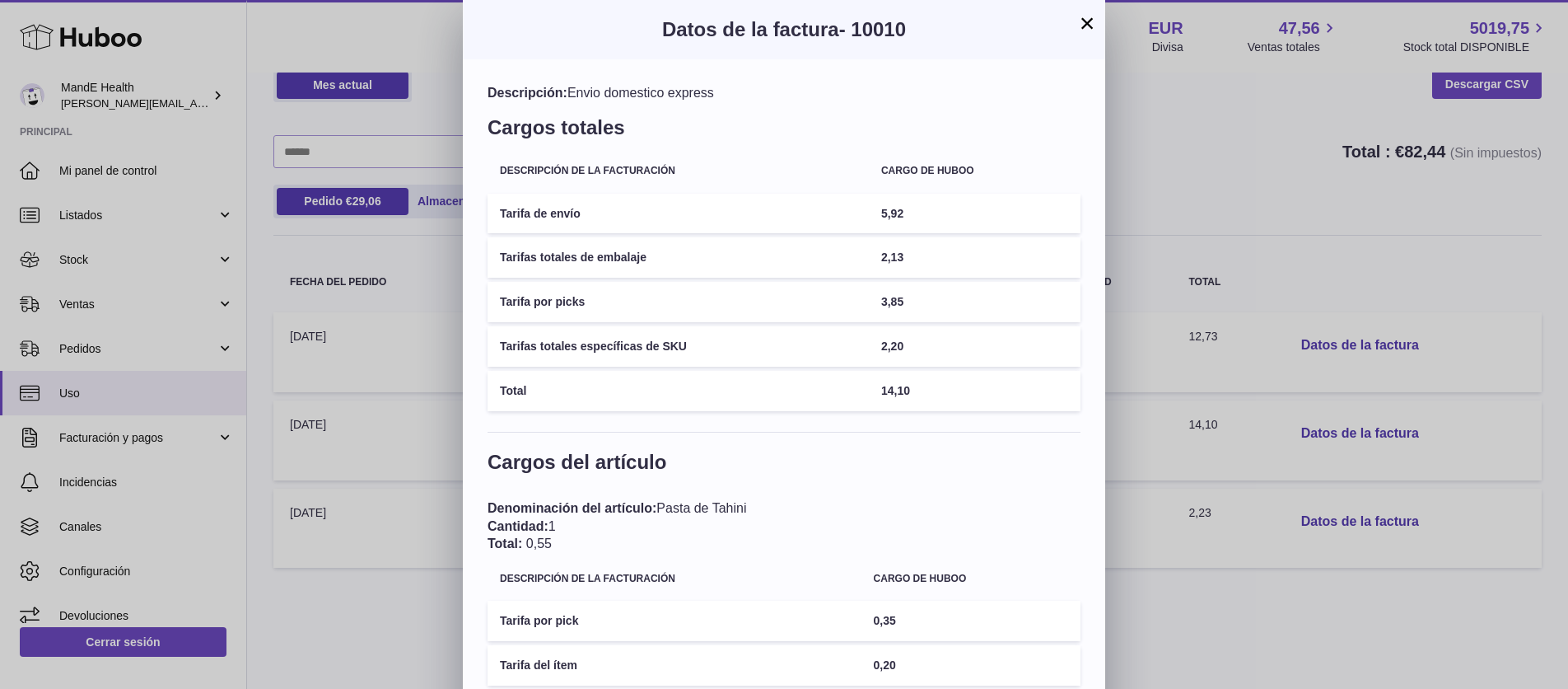
click at [1089, 22] on button "×" at bounding box center [1087, 22] width 20 height 20
